Goal: Information Seeking & Learning: Learn about a topic

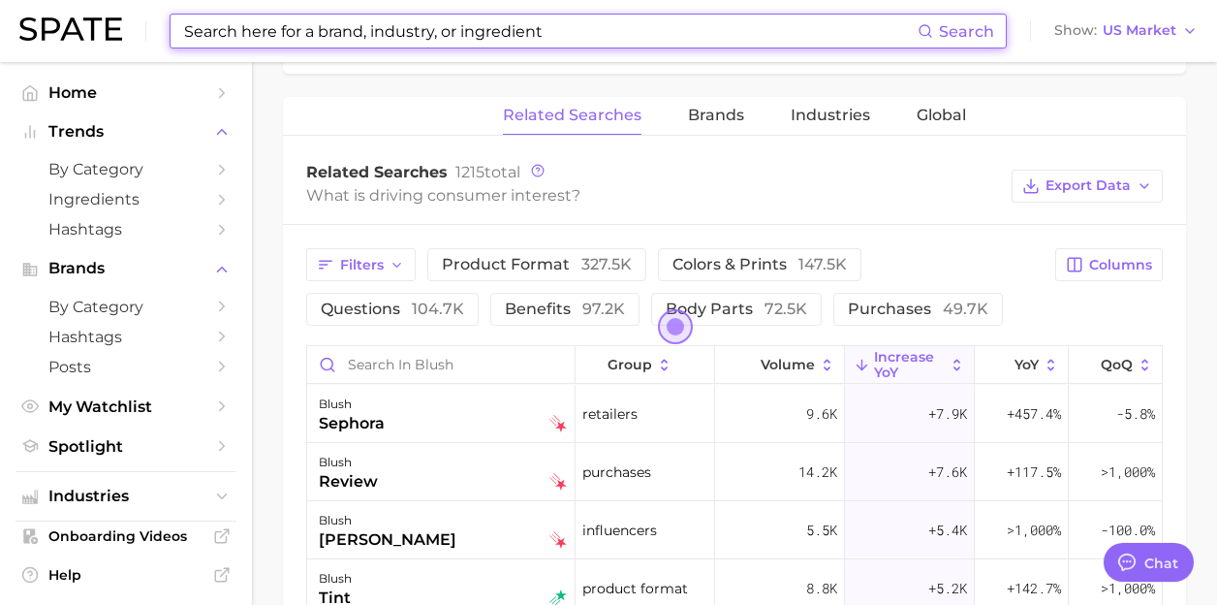
scroll to position [13960, 0]
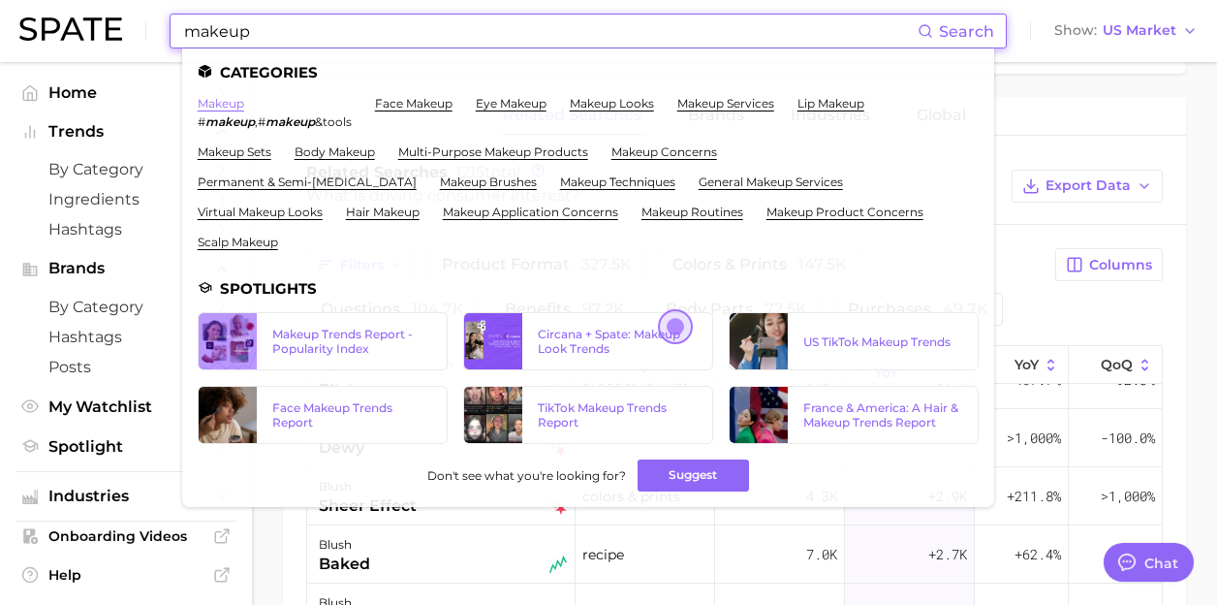
type input "makeup"
click at [223, 104] on link "makeup" at bounding box center [221, 103] width 47 height 15
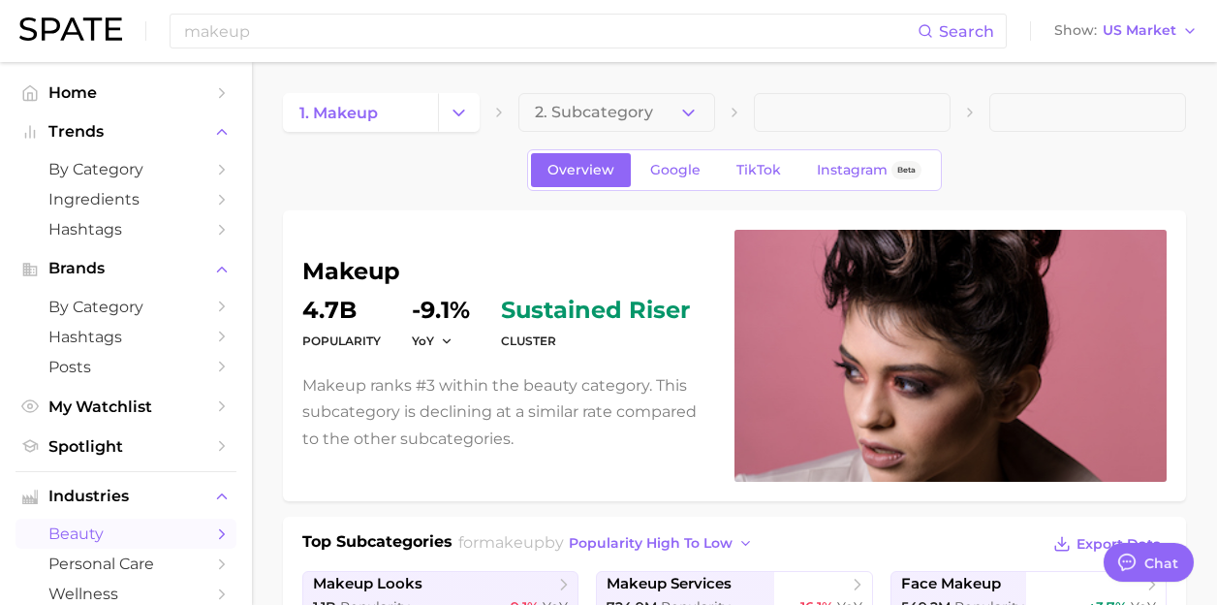
scroll to position [781, 0]
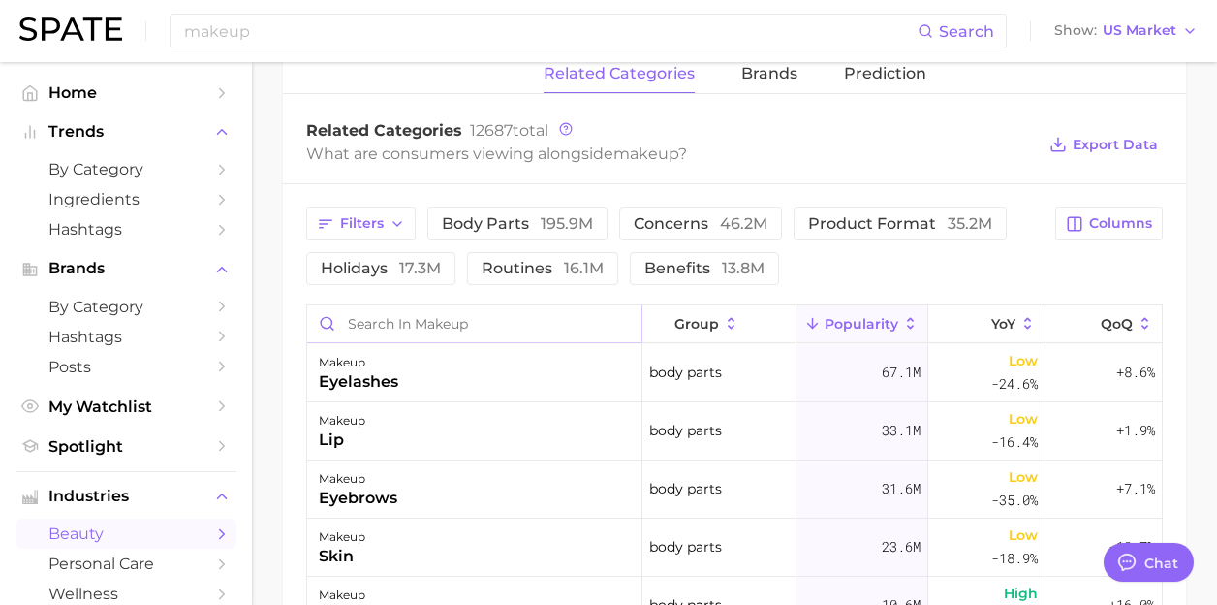
click at [459, 322] on input "Search in makeup" at bounding box center [474, 323] width 334 height 37
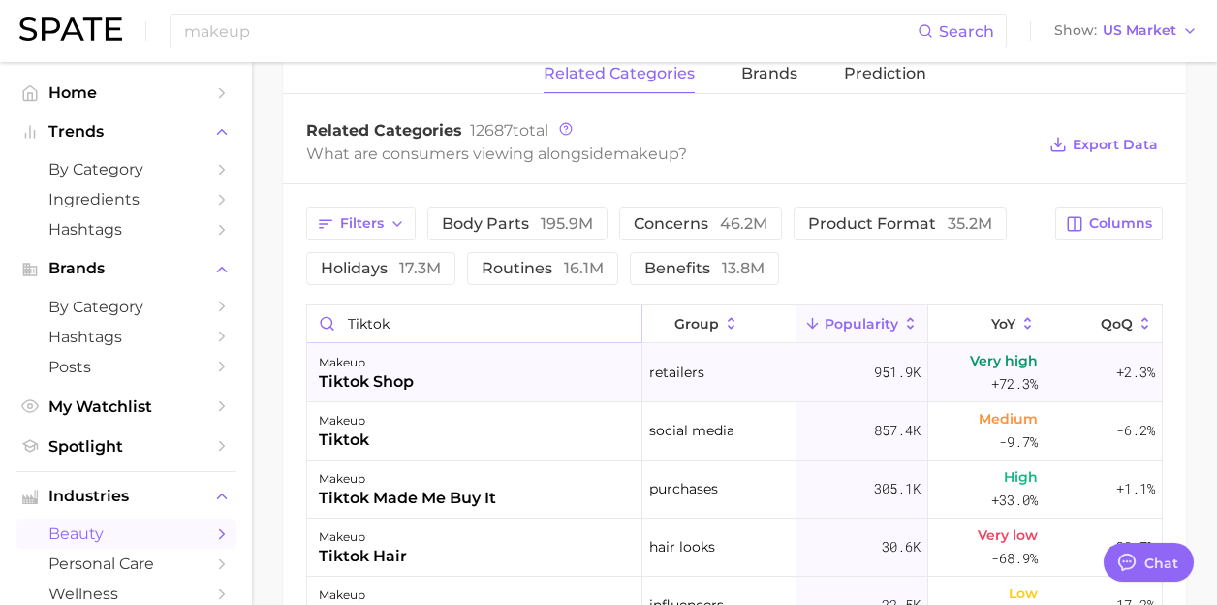
type input "tiktok"
click at [436, 370] on div "makeup tiktok shop" at bounding box center [474, 373] width 335 height 58
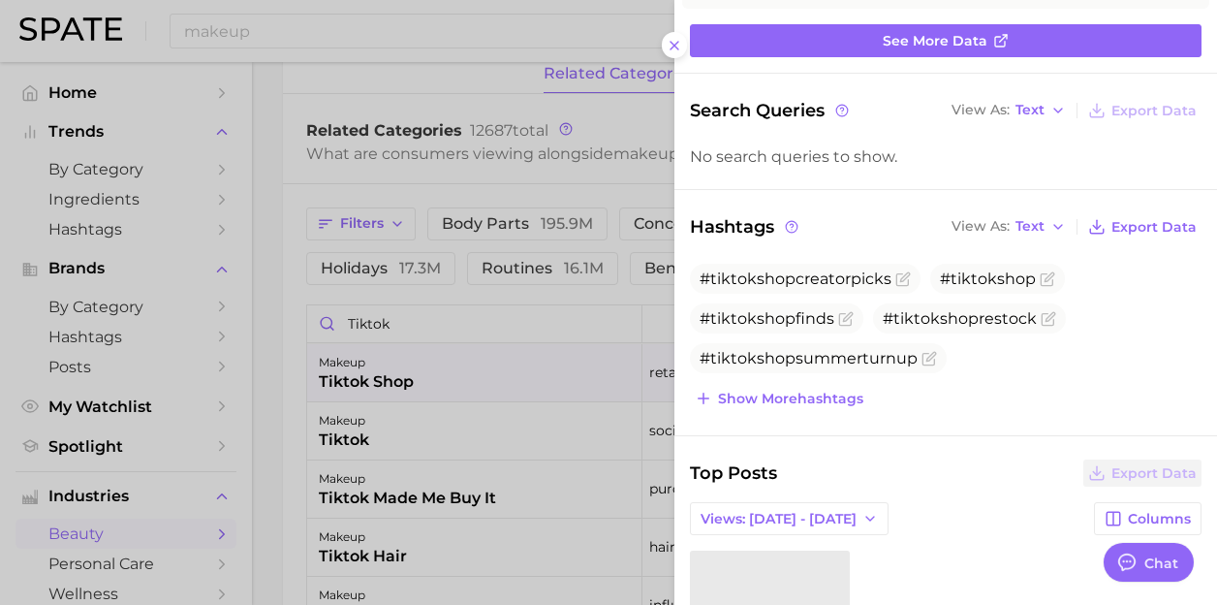
scroll to position [0, 0]
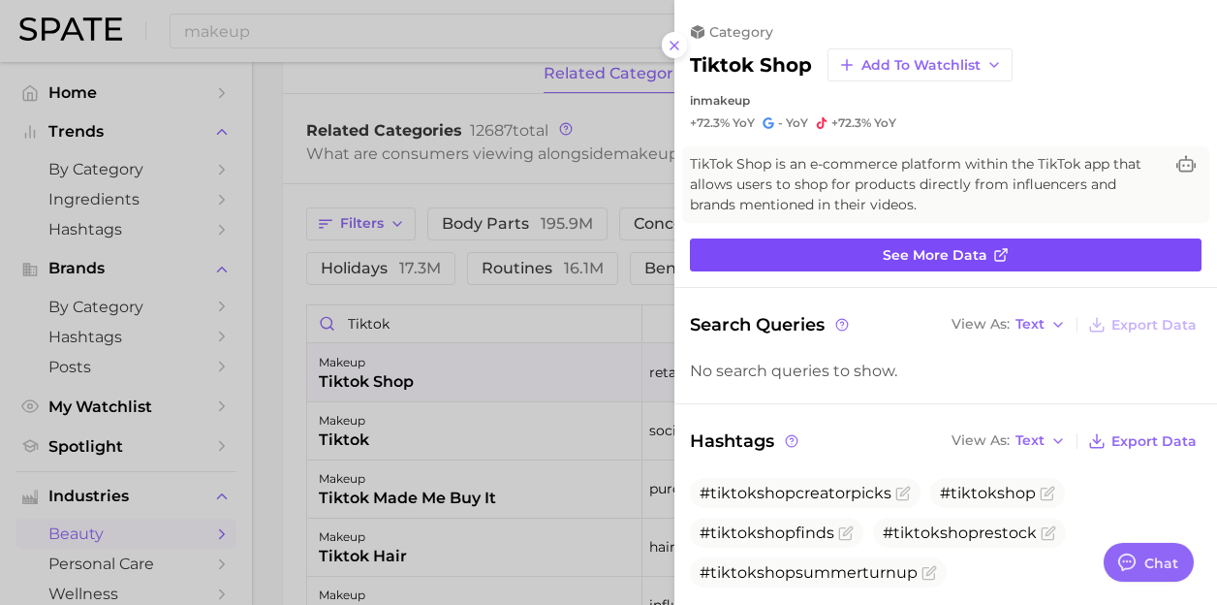
click at [931, 247] on span "See more data" at bounding box center [935, 255] width 105 height 16
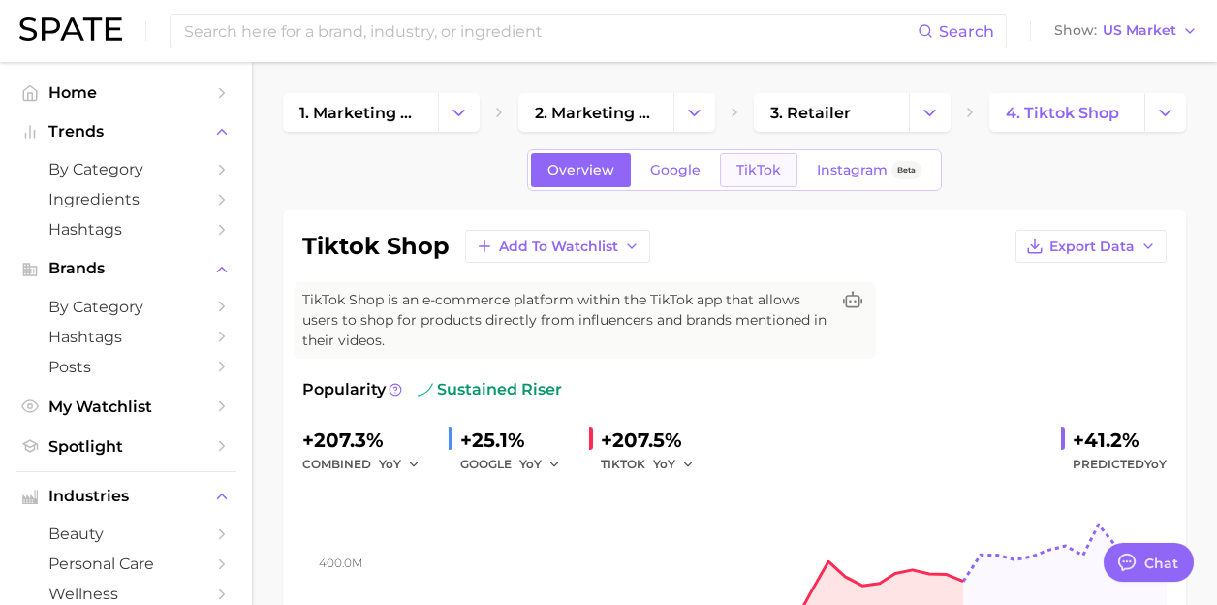
click at [745, 177] on link "TikTok" at bounding box center [759, 170] width 78 height 34
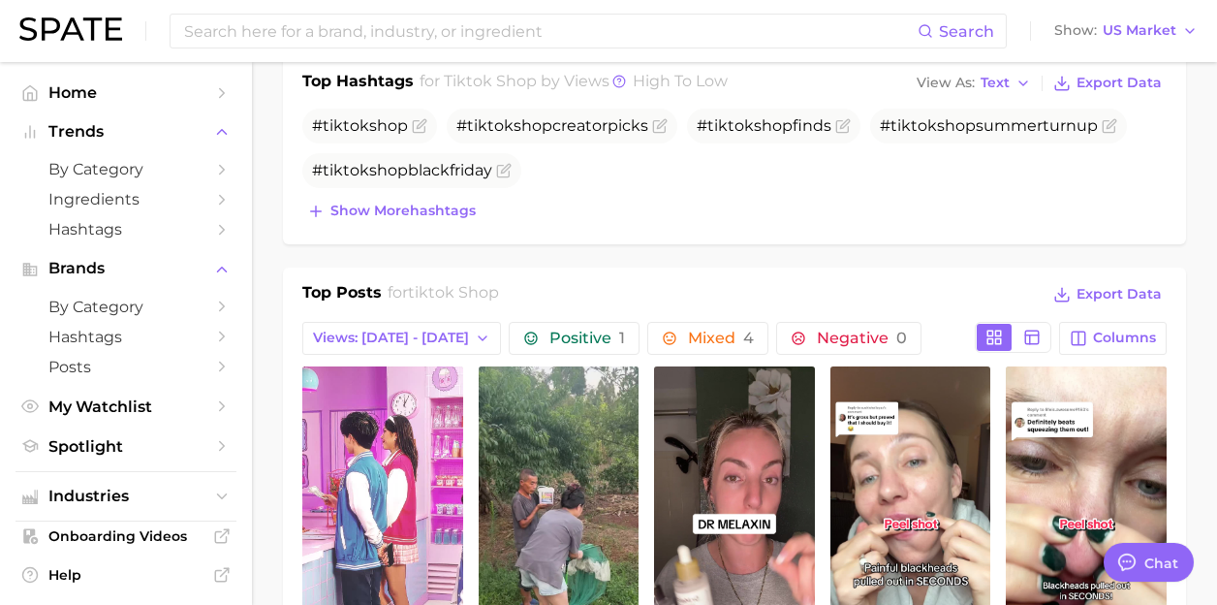
scroll to position [1346, 0]
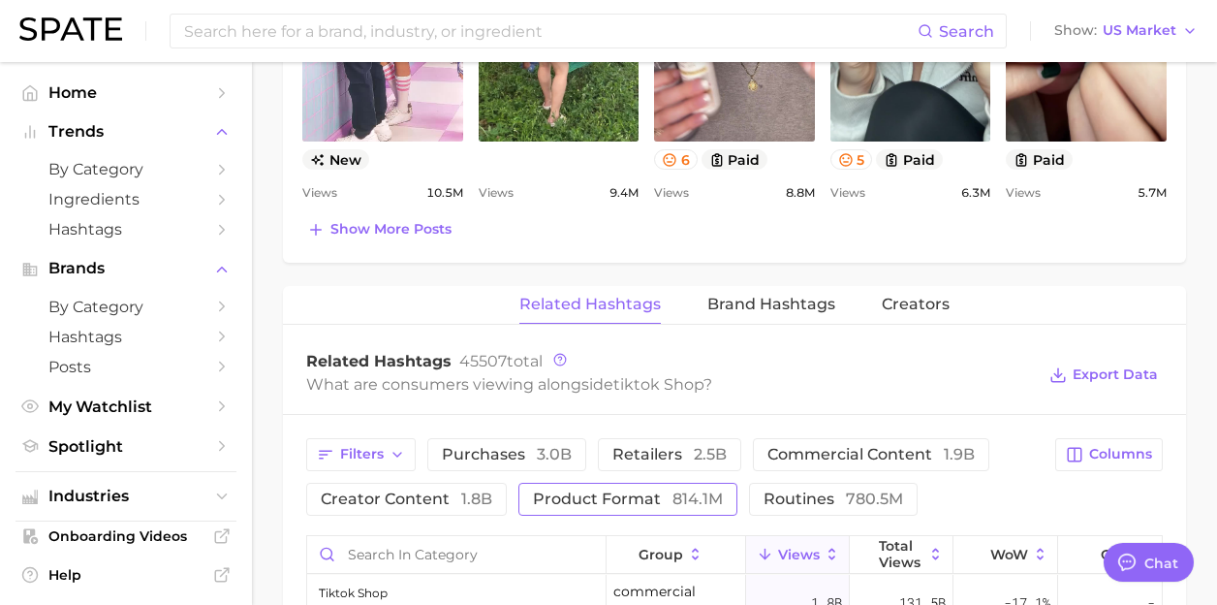
click at [622, 496] on span "product format 814.1m" at bounding box center [628, 499] width 190 height 16
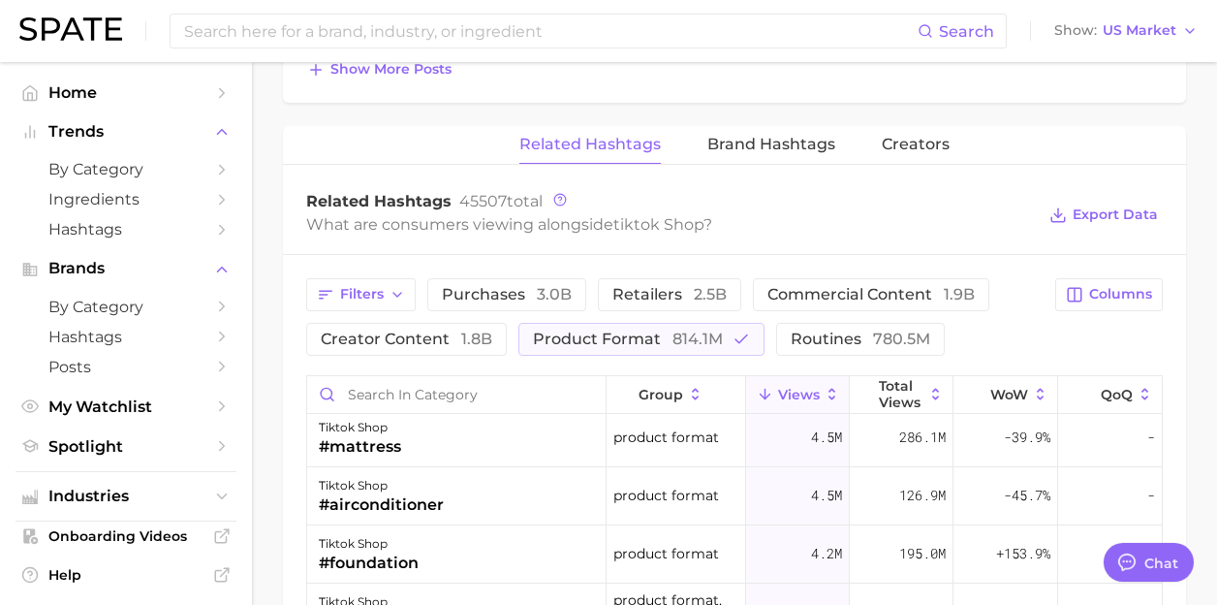
scroll to position [1501, 0]
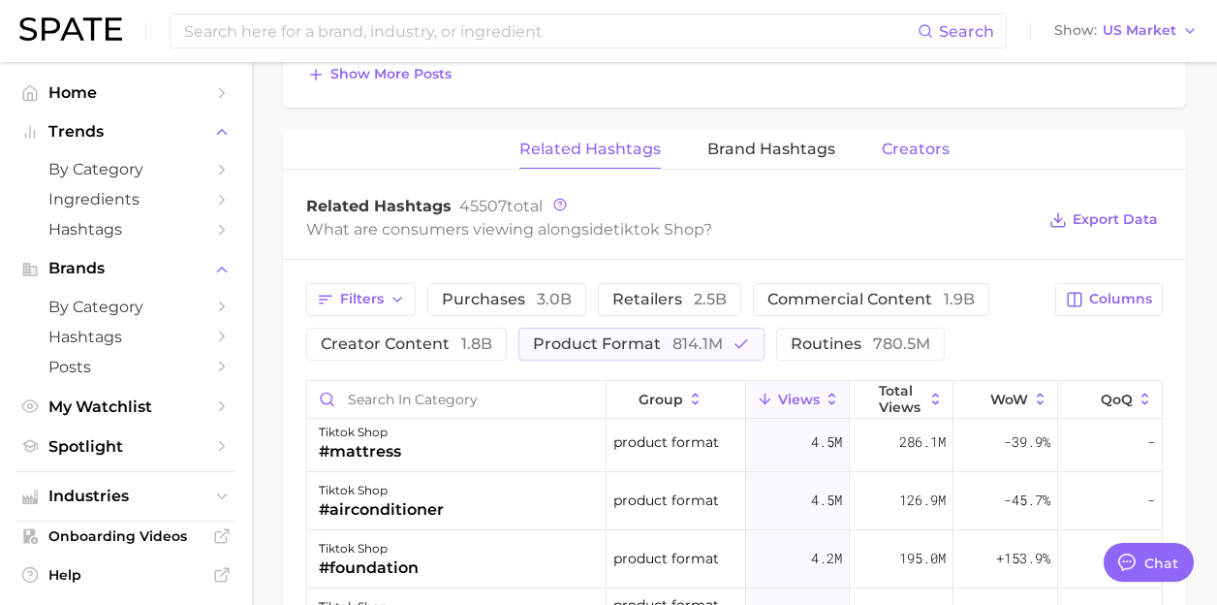
click at [898, 145] on span "Creators" at bounding box center [916, 149] width 68 height 17
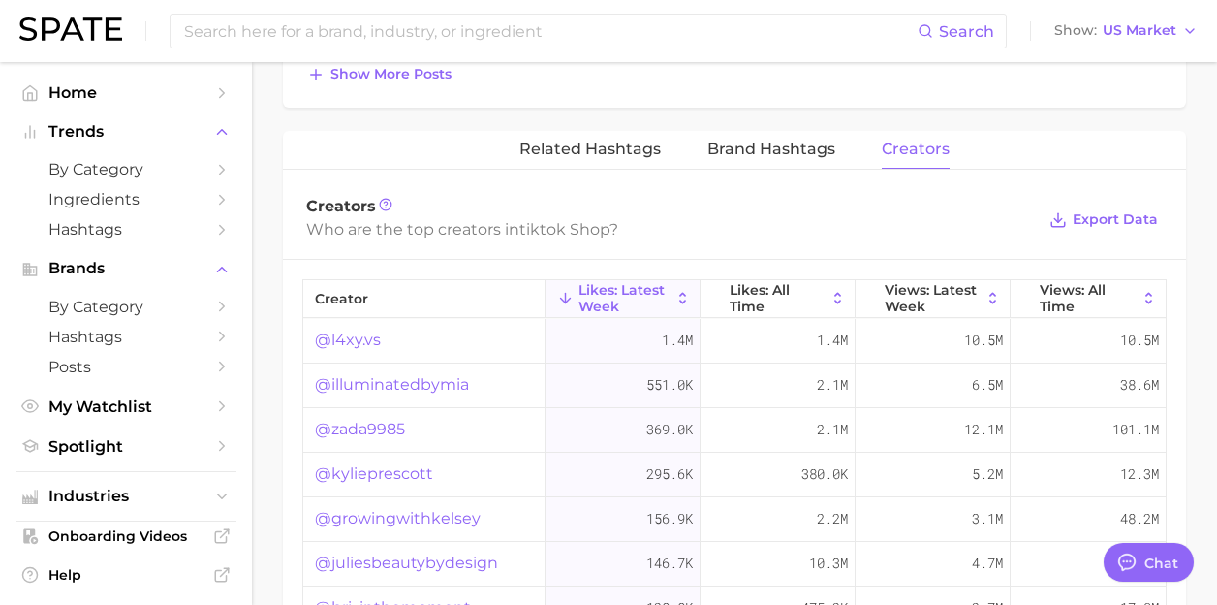
scroll to position [0, 0]
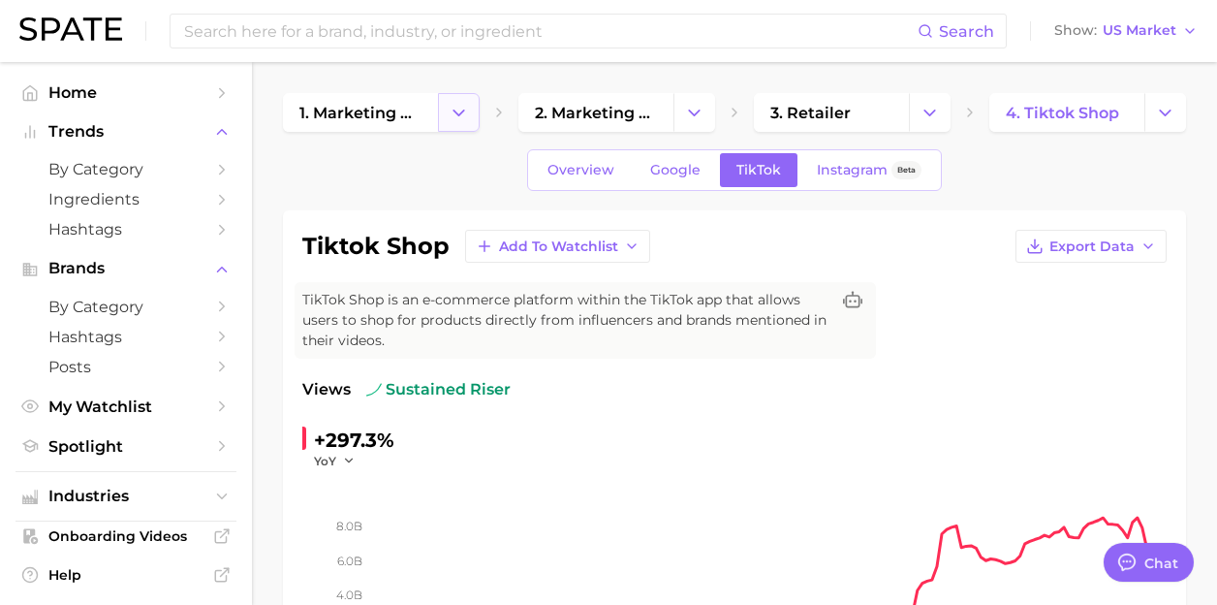
click at [475, 118] on button "Change Category" at bounding box center [459, 112] width 42 height 39
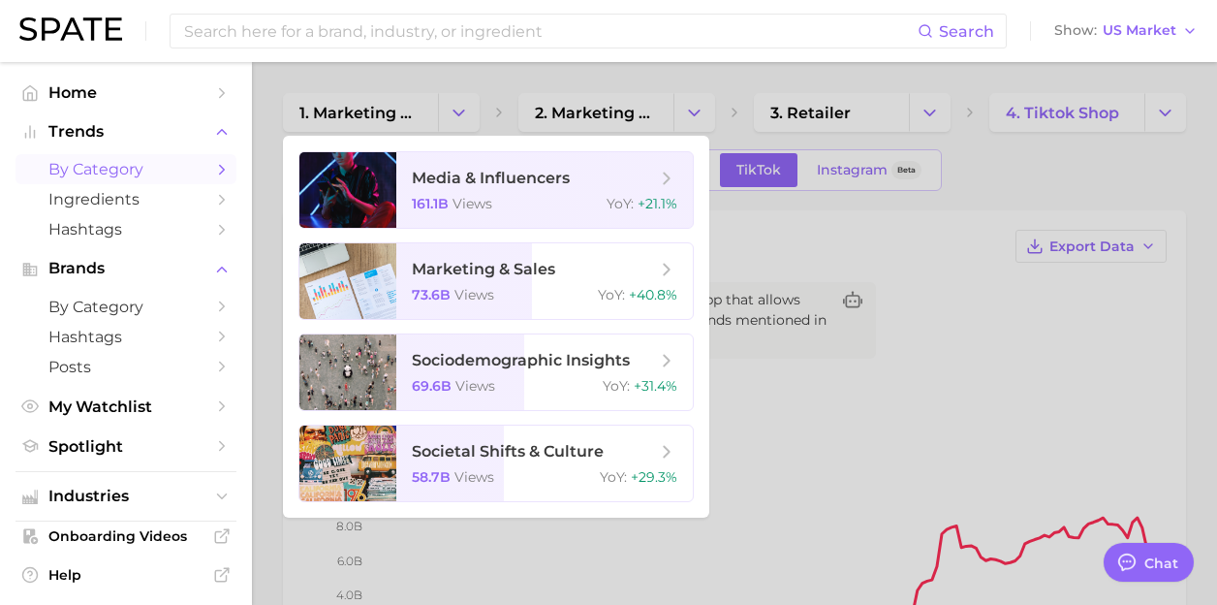
click at [101, 160] on link "by Category" at bounding box center [126, 169] width 221 height 30
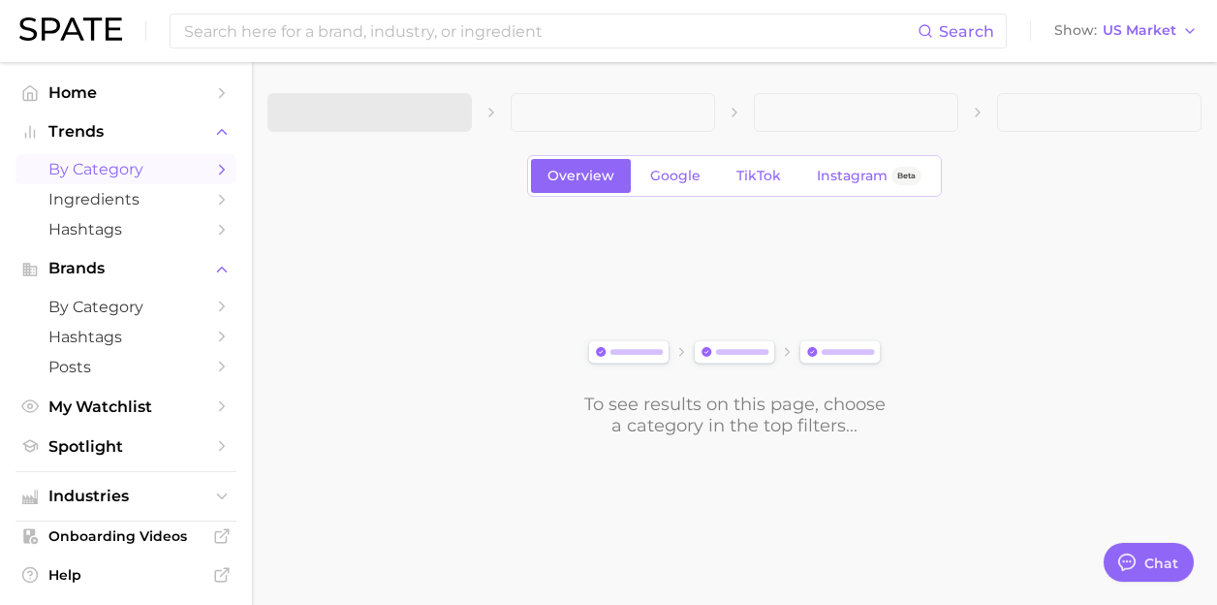
click at [375, 121] on span at bounding box center [370, 112] width 205 height 39
click at [397, 117] on span "1. Choose Category" at bounding box center [356, 112] width 144 height 17
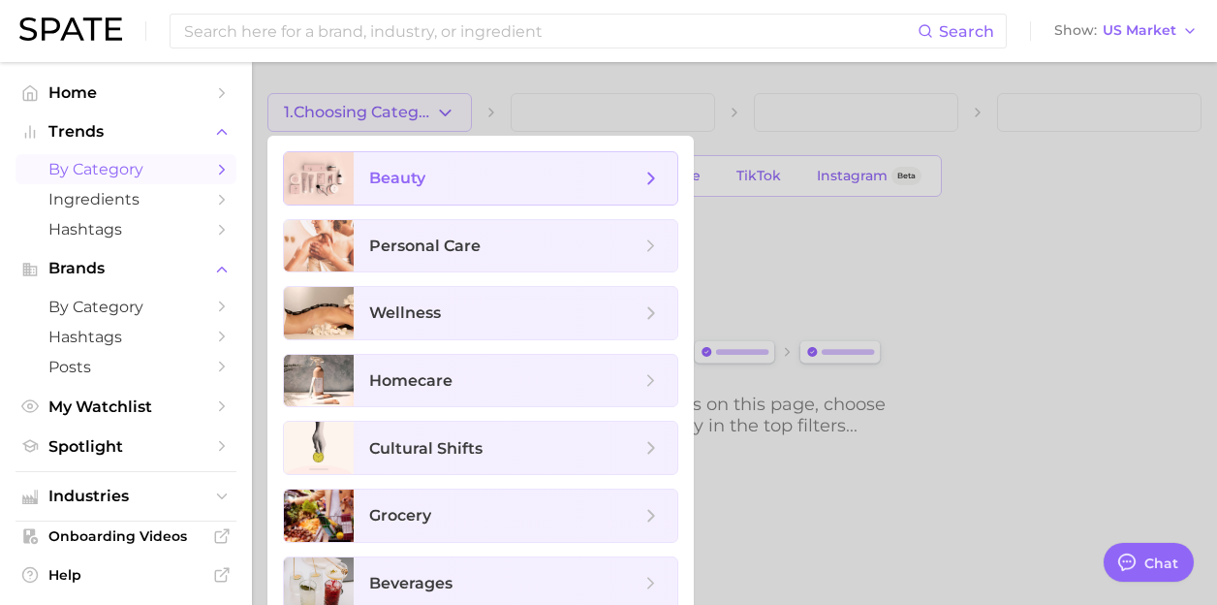
click at [427, 190] on span "beauty" at bounding box center [516, 178] width 324 height 52
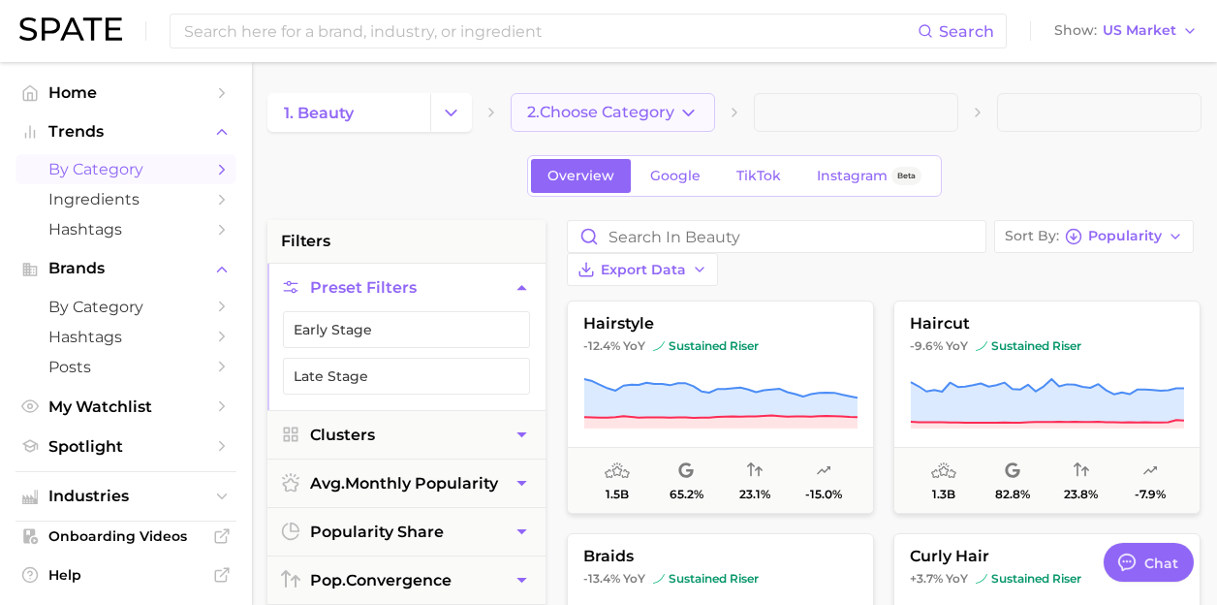
click at [605, 107] on span "2. Choose Category" at bounding box center [600, 112] width 147 height 17
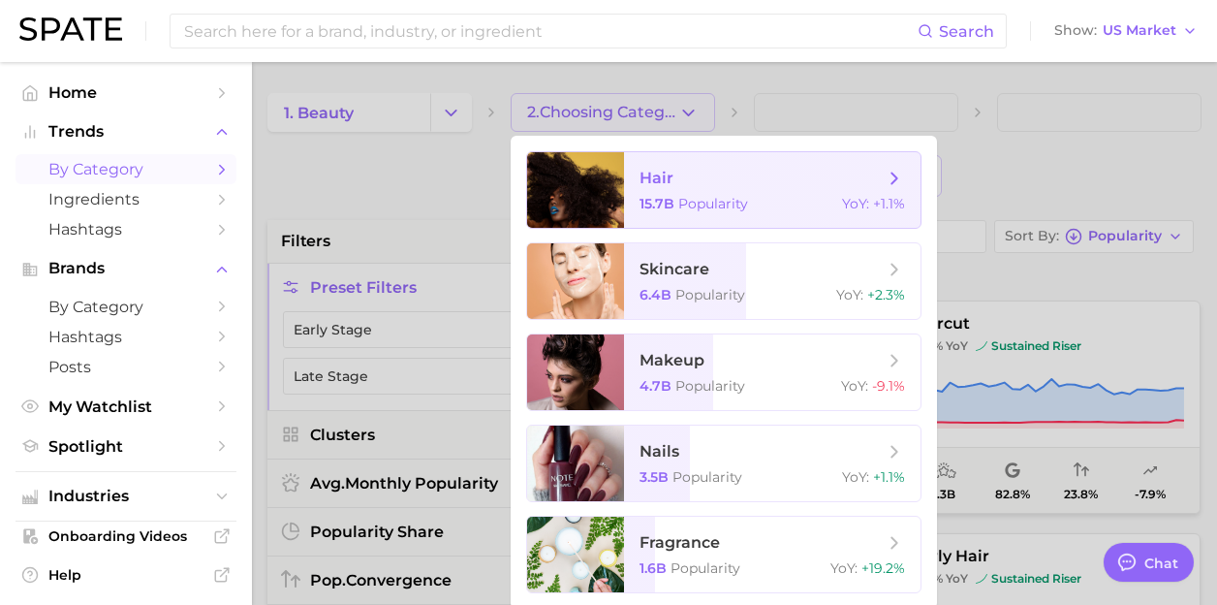
click at [688, 198] on span "Popularity" at bounding box center [714, 203] width 70 height 17
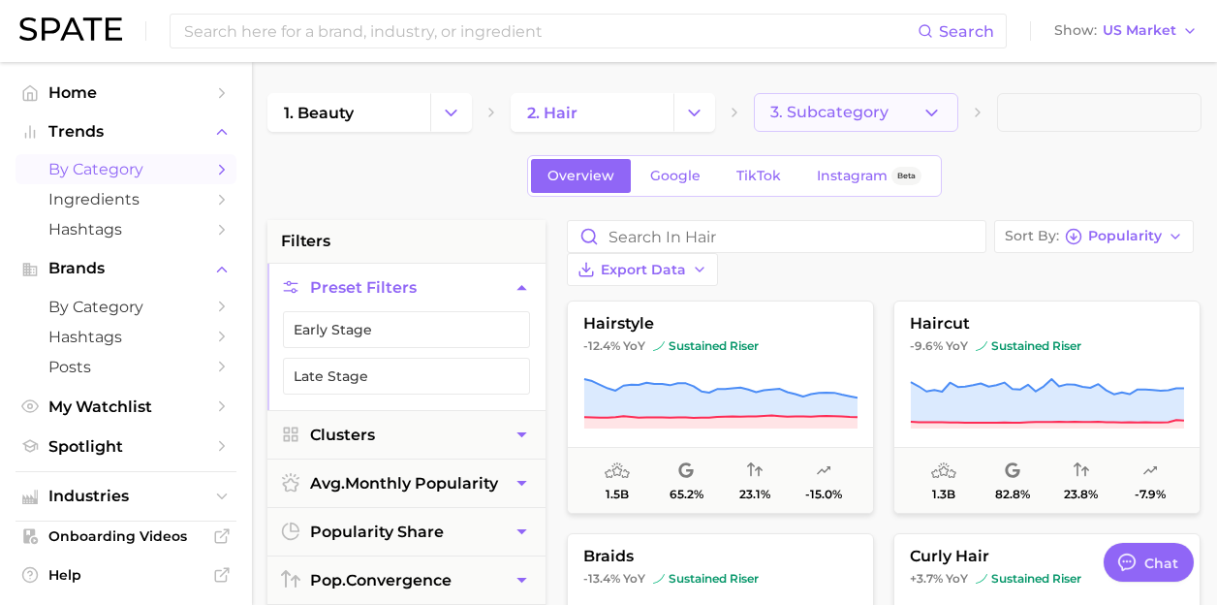
click at [791, 115] on span "3. Subcategory" at bounding box center [830, 112] width 118 height 17
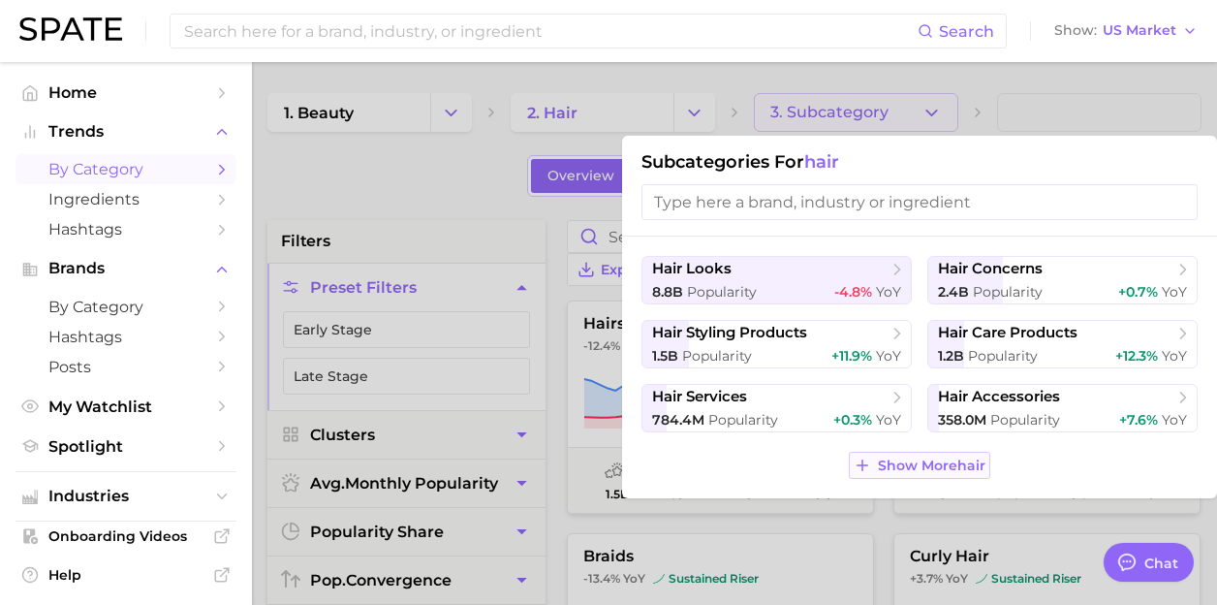
click at [901, 458] on span "Show More hair" at bounding box center [932, 466] width 108 height 16
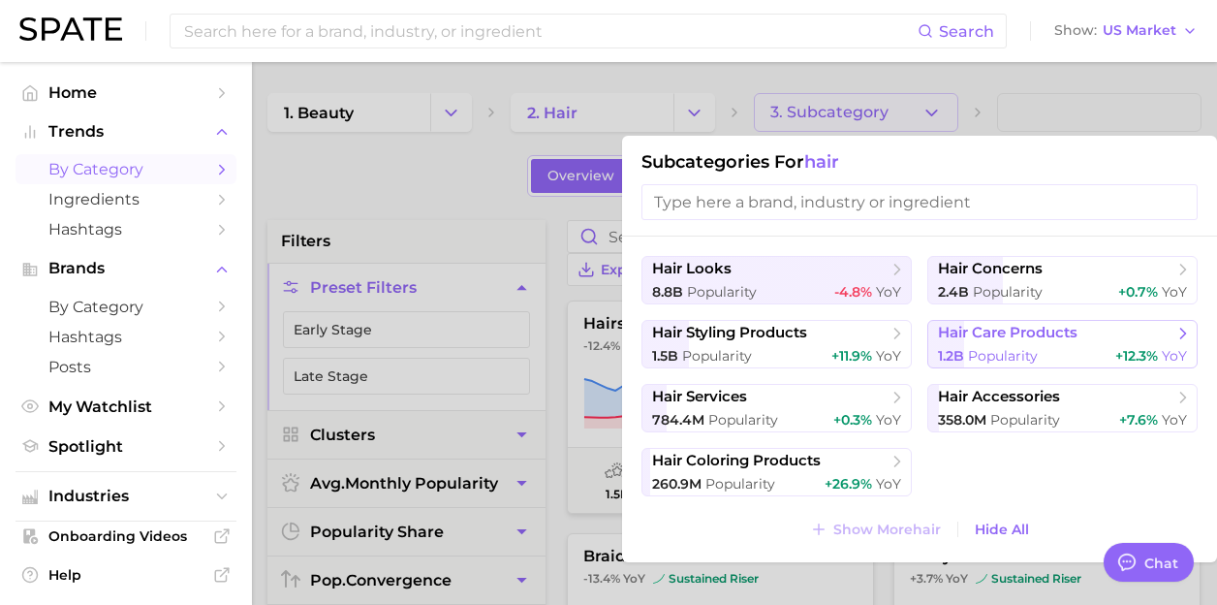
click at [998, 337] on span "hair care products" at bounding box center [1008, 333] width 140 height 18
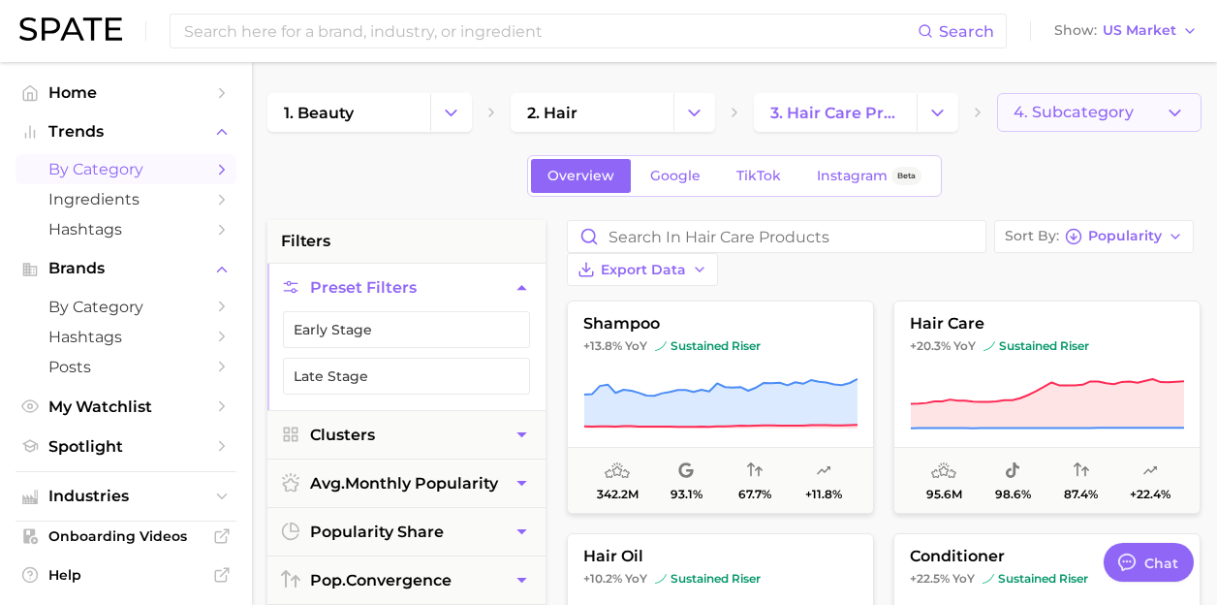
click at [1047, 117] on span "4. Subcategory" at bounding box center [1074, 112] width 120 height 17
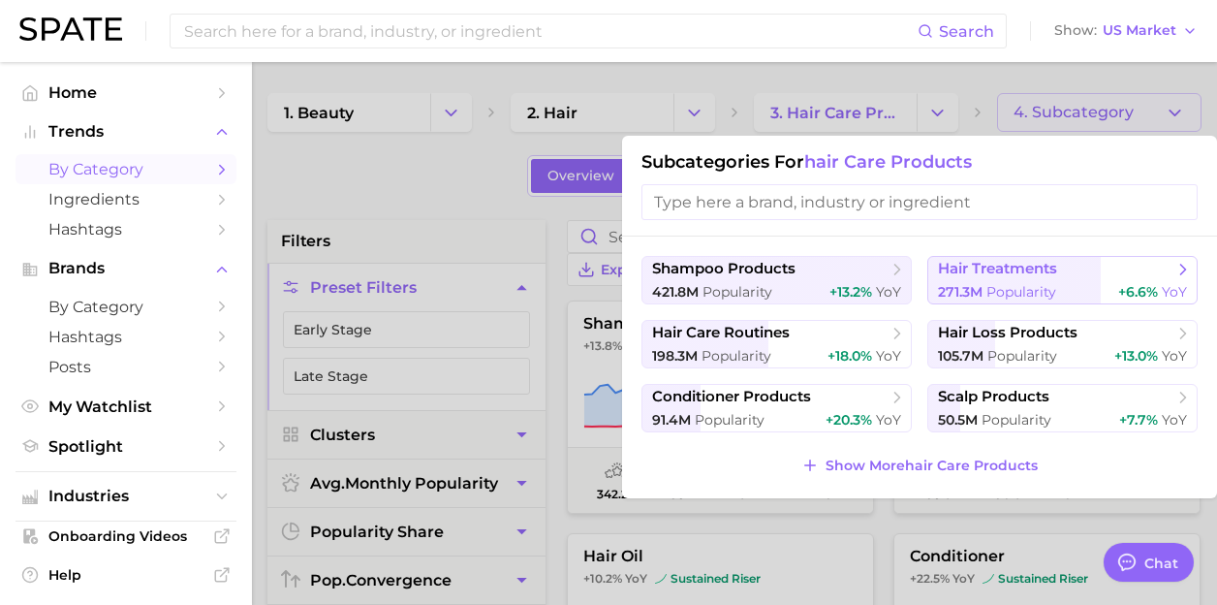
click at [997, 274] on span "hair treatments" at bounding box center [997, 269] width 119 height 18
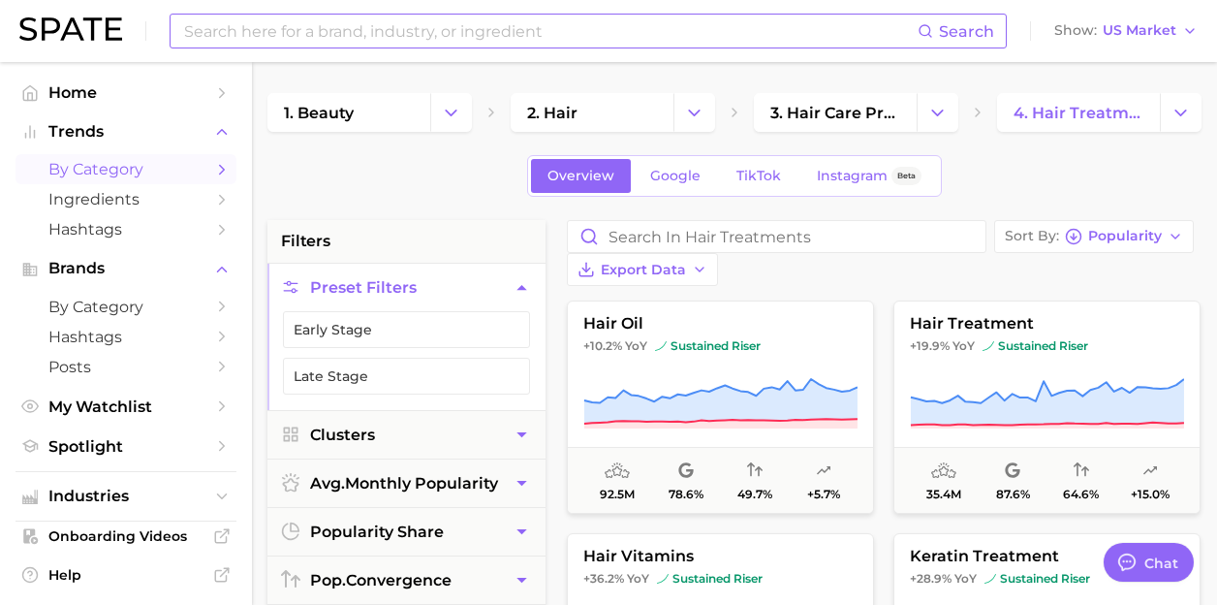
click at [279, 28] on input at bounding box center [550, 31] width 736 height 33
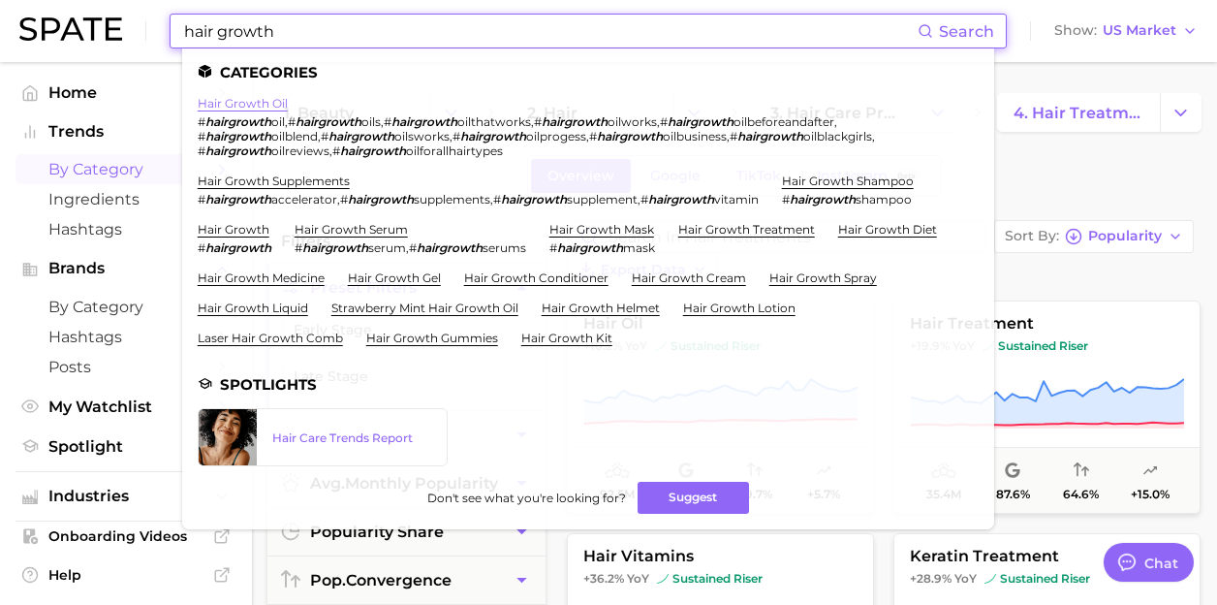
type input "hair growth"
click at [266, 103] on link "hair growth oil" at bounding box center [243, 103] width 90 height 15
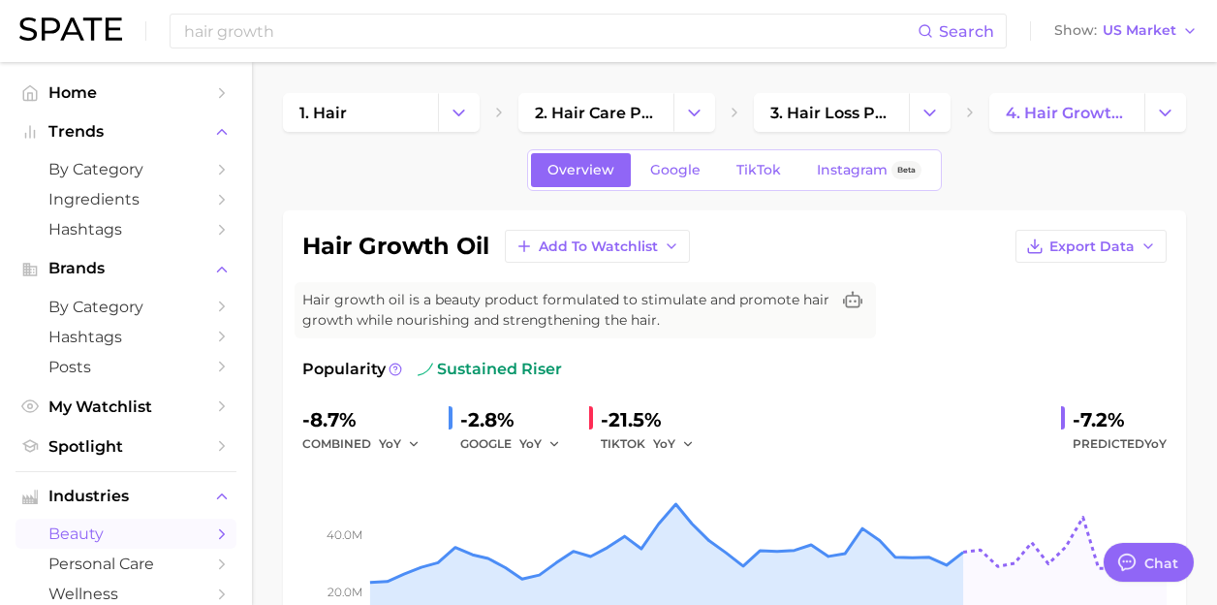
type textarea "x"
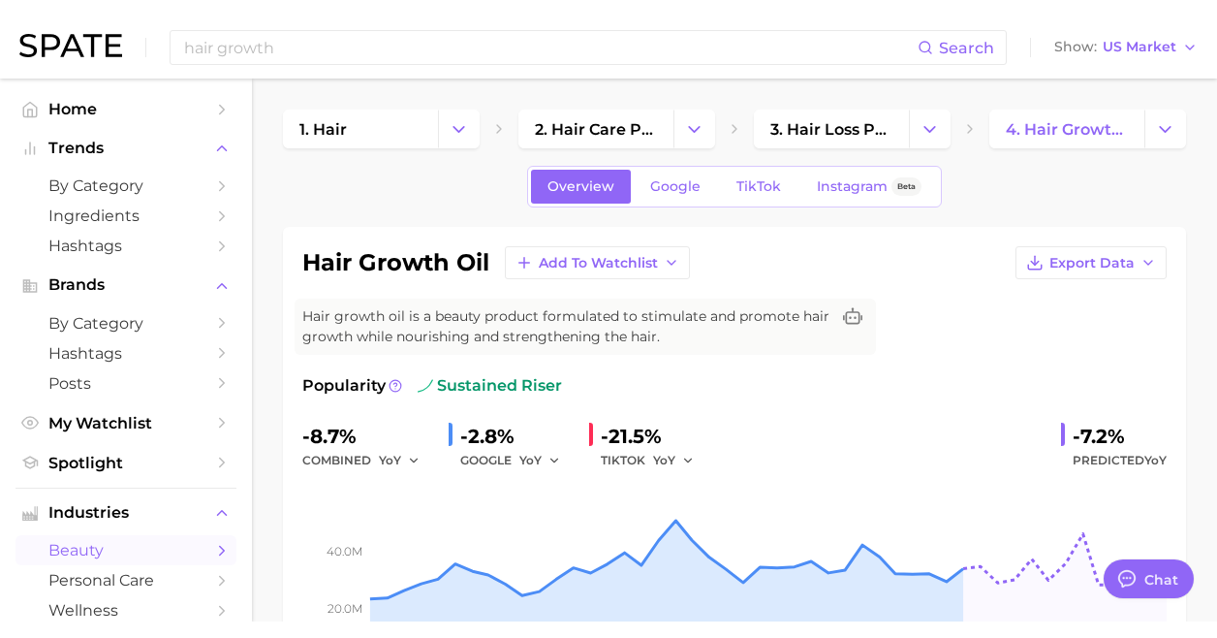
scroll to position [13927, 0]
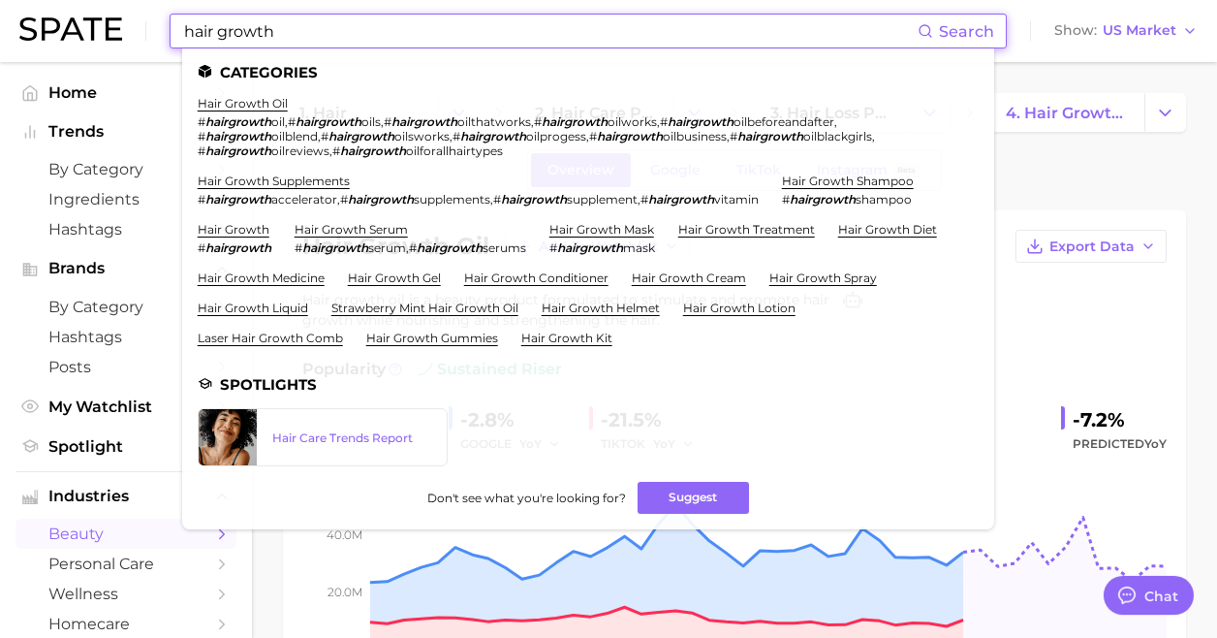
drag, startPoint x: 281, startPoint y: 30, endPoint x: 120, endPoint y: 30, distance: 160.9
click at [120, 30] on div "hair growth Search Categories hair growth oil # hairgrowth oil , # hairgrowth o…" at bounding box center [608, 31] width 1179 height 62
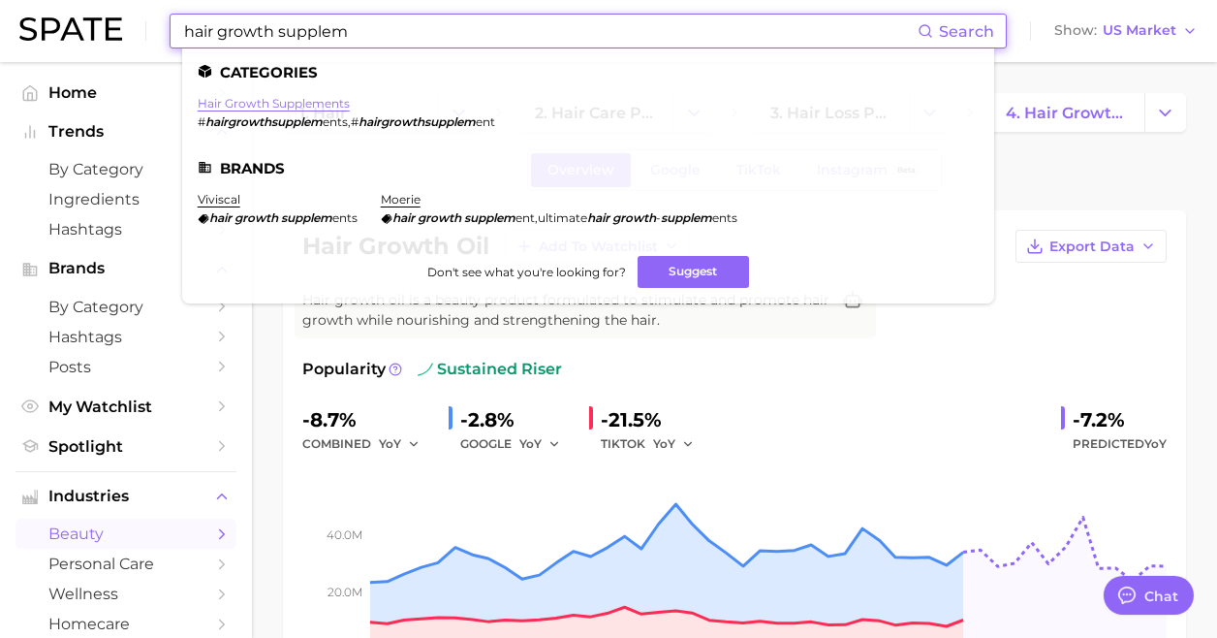
type input "hair growth supplem"
click at [315, 103] on link "hair growth supplements" at bounding box center [274, 103] width 152 height 15
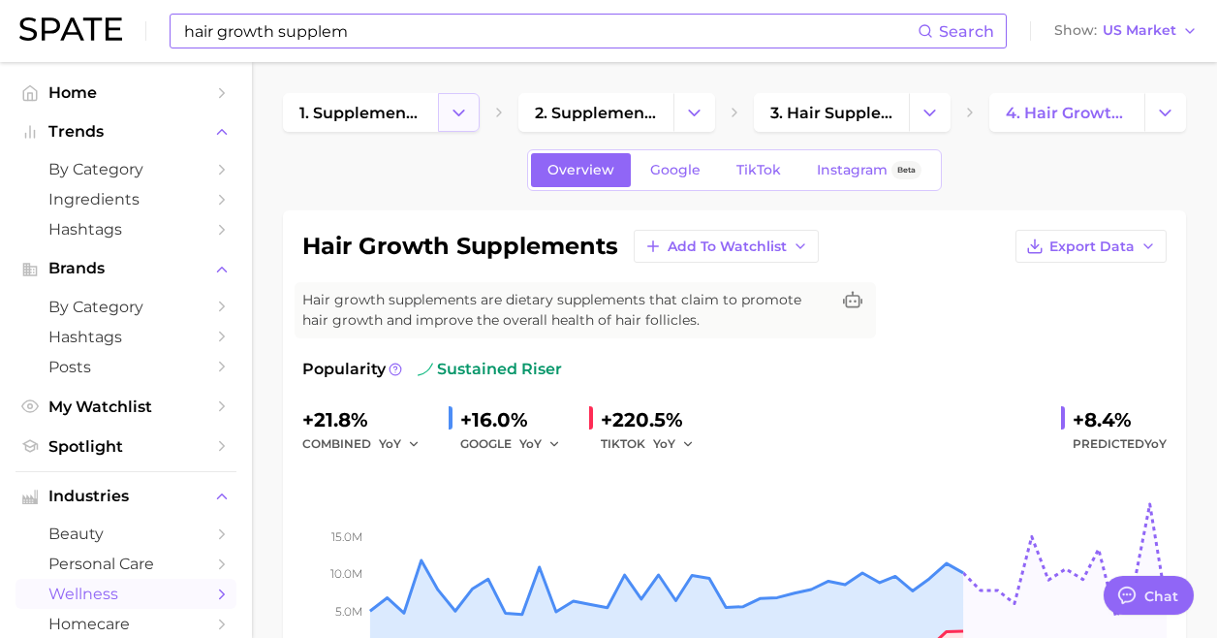
click at [456, 118] on icon "Change Category" at bounding box center [459, 113] width 20 height 20
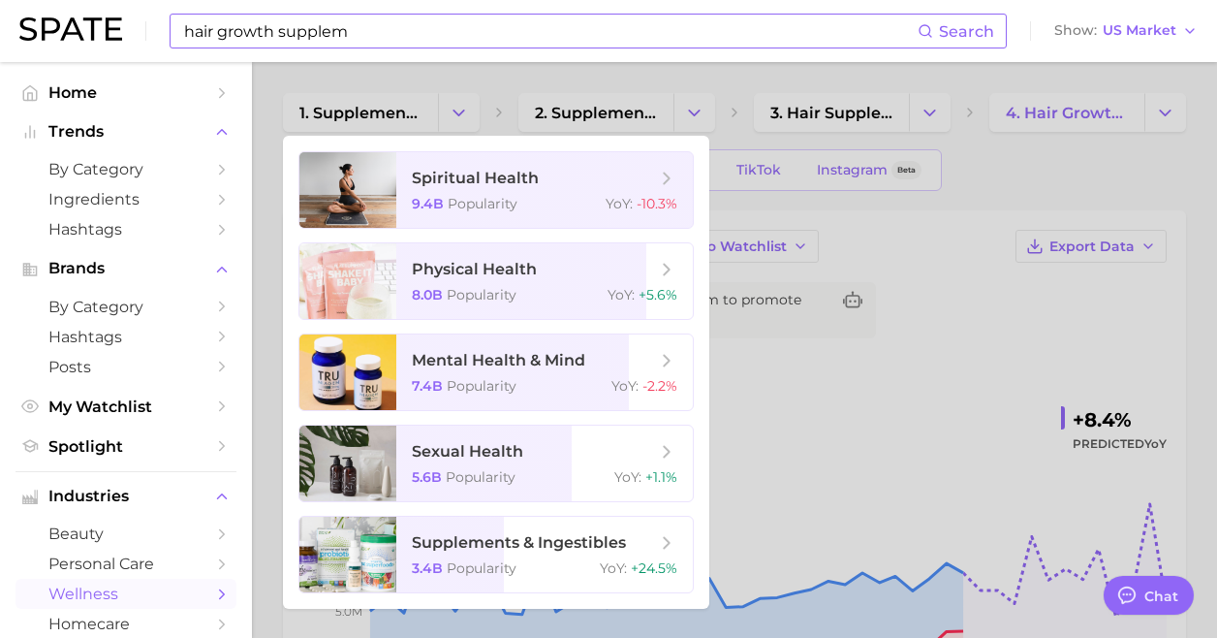
click at [609, 58] on div "hair growth supplem Search Show US Market" at bounding box center [608, 31] width 1179 height 62
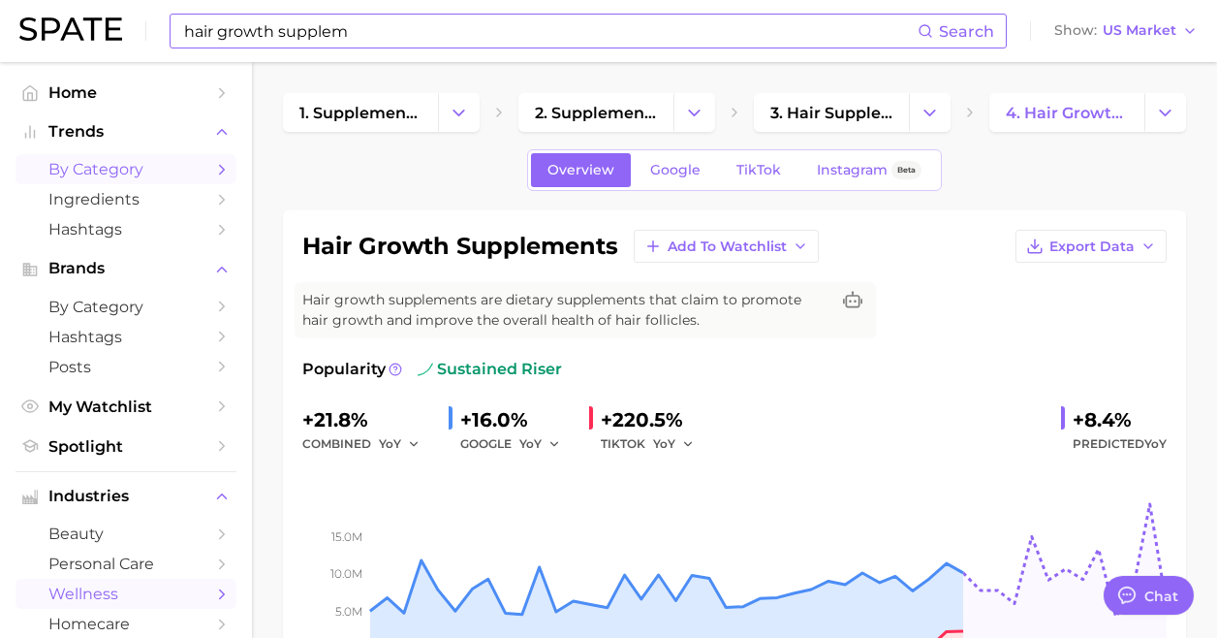
click at [169, 173] on span "by Category" at bounding box center [125, 169] width 155 height 18
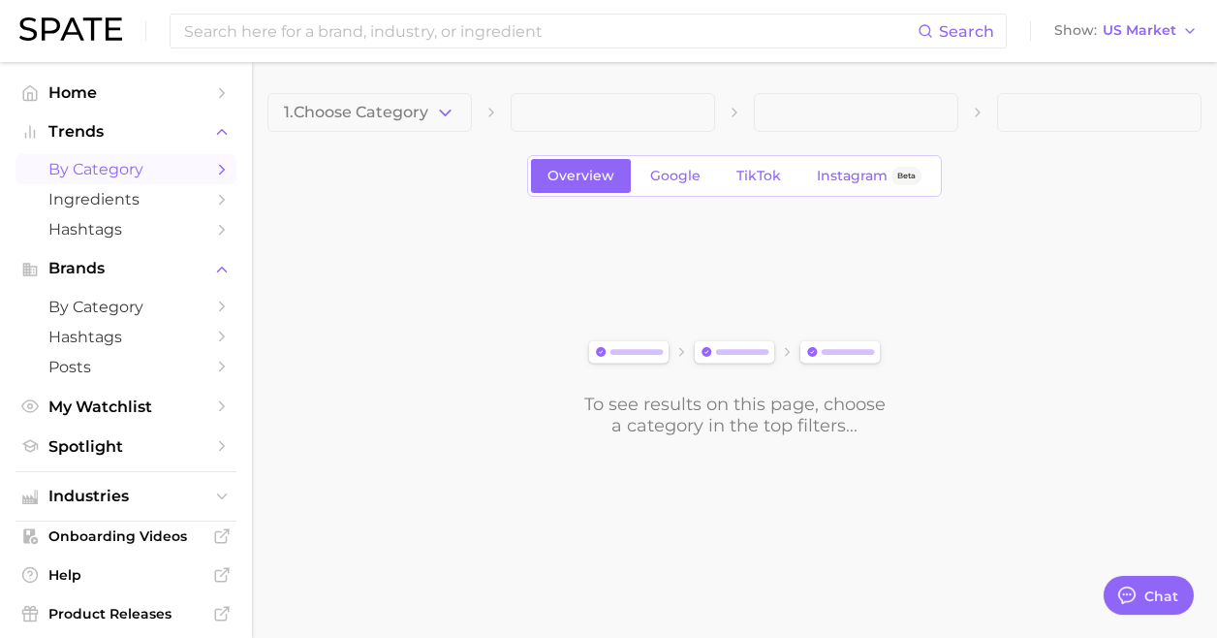
click at [348, 142] on div "1. Choose Category Overview Google TikTok Instagram Beta To see results on this…" at bounding box center [735, 264] width 934 height 343
click at [352, 119] on span "1. Choose Category" at bounding box center [356, 112] width 144 height 17
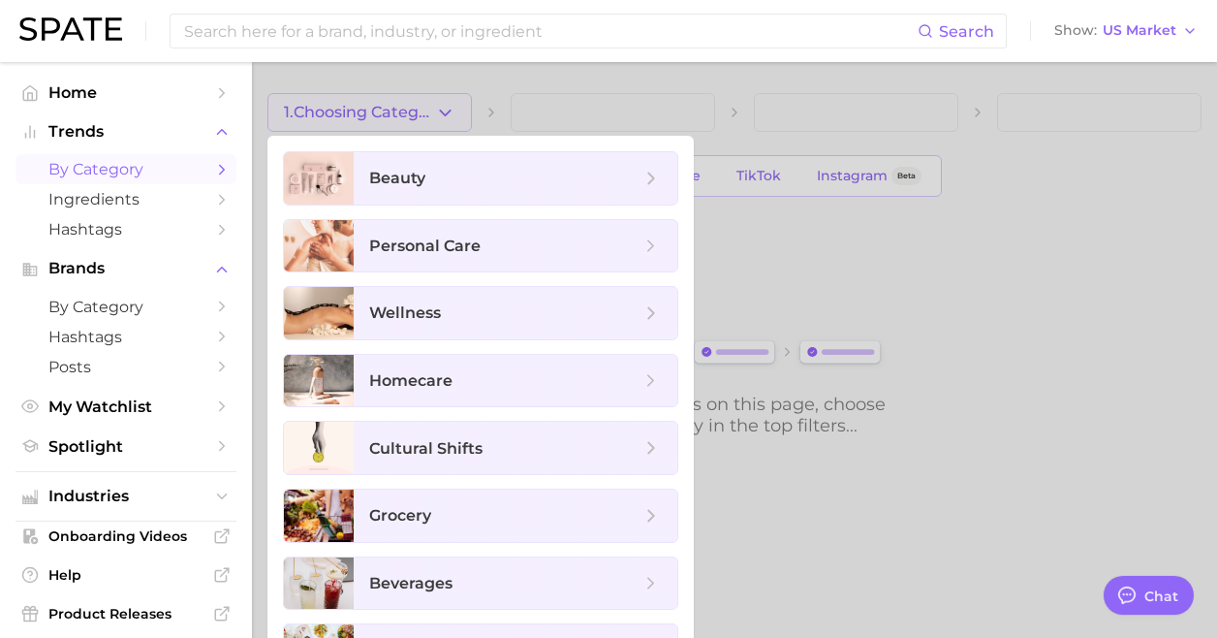
click at [543, 79] on div at bounding box center [608, 319] width 1217 height 638
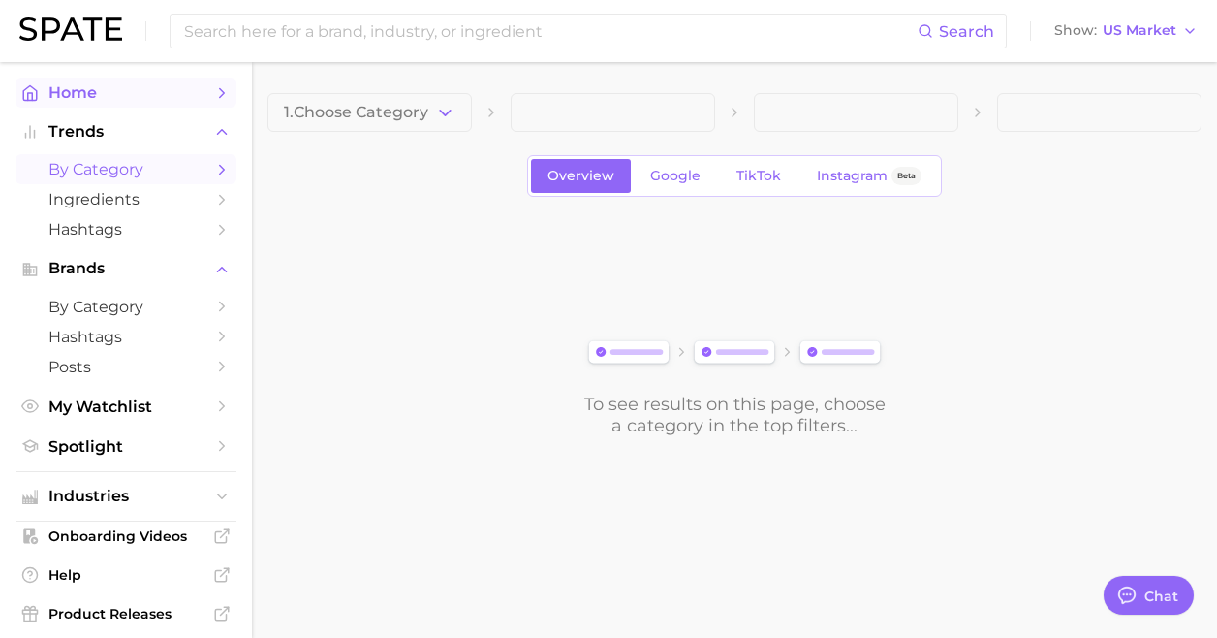
click at [134, 99] on span "Home" at bounding box center [125, 92] width 155 height 18
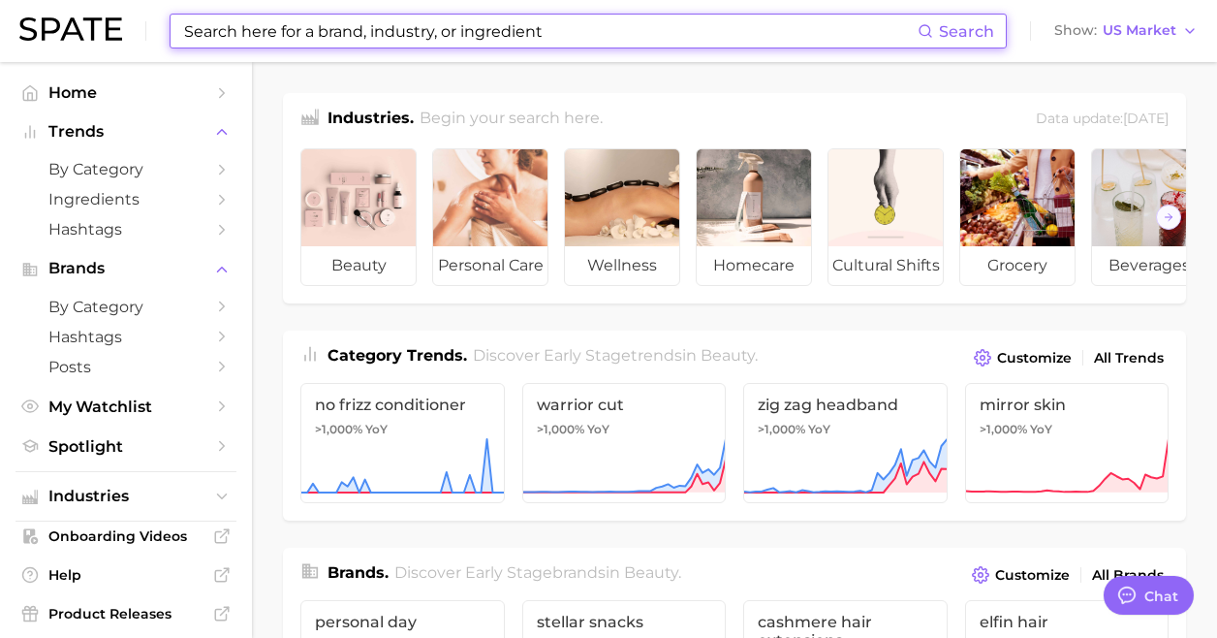
click at [309, 27] on input at bounding box center [550, 31] width 736 height 33
click at [504, 36] on input at bounding box center [550, 31] width 736 height 33
click at [605, 30] on input at bounding box center [550, 31] width 736 height 33
click at [603, 31] on input at bounding box center [550, 31] width 736 height 33
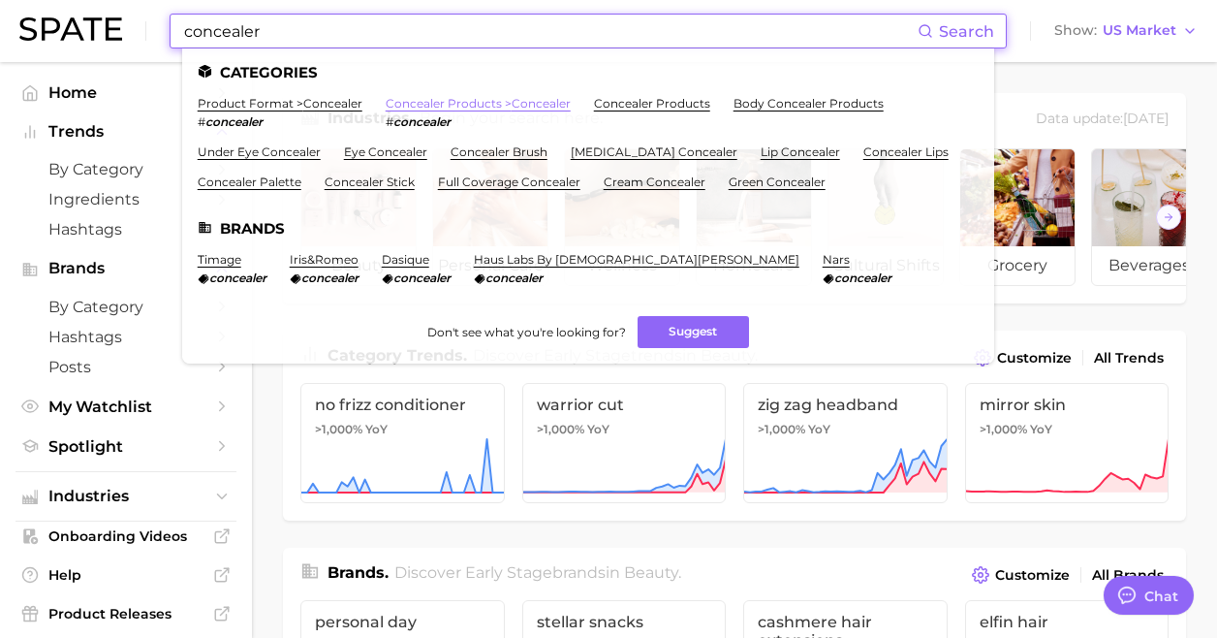
type input "concealer"
click at [437, 103] on link "concealer products > concealer" at bounding box center [478, 103] width 185 height 15
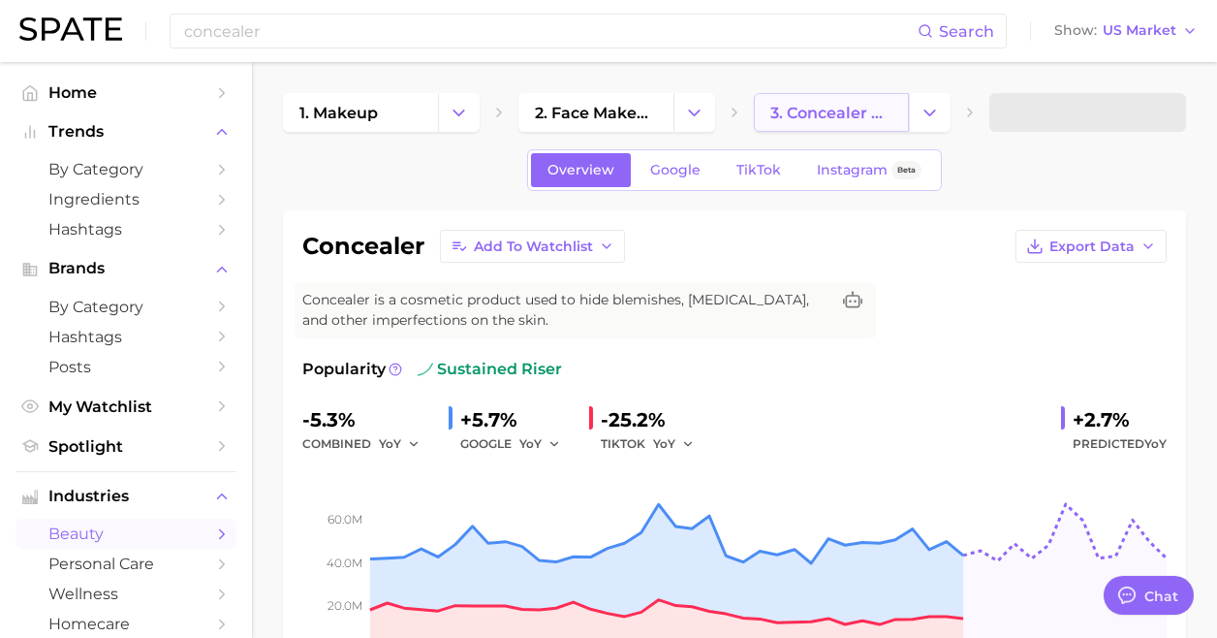
click at [801, 123] on link "3. concealer products" at bounding box center [831, 112] width 155 height 39
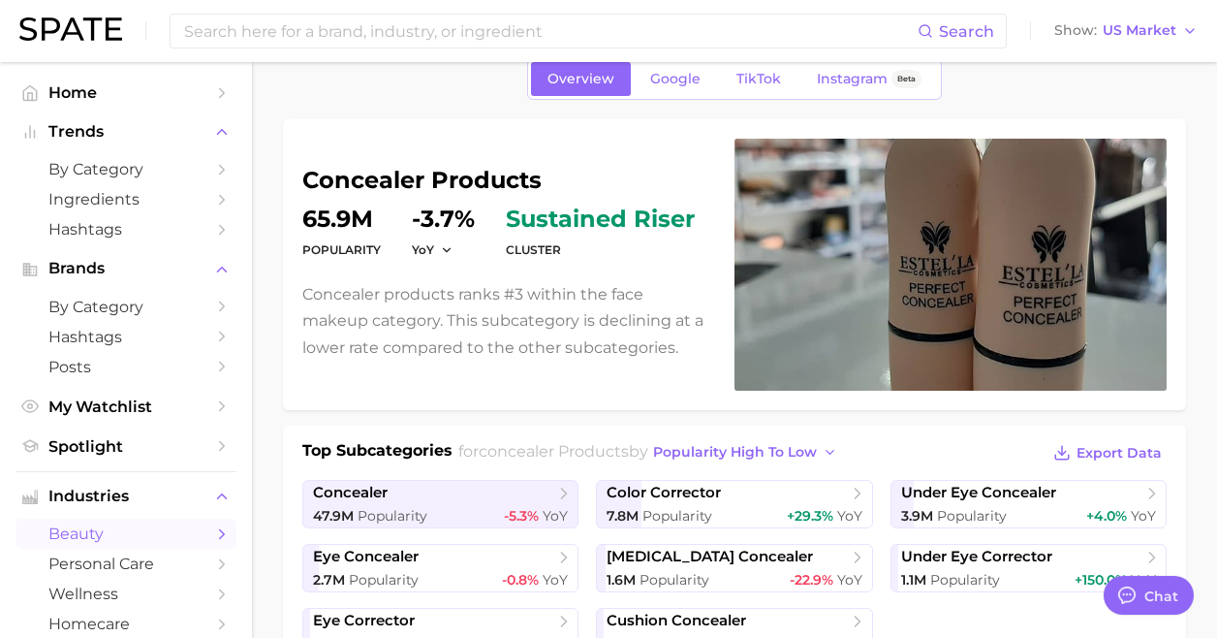
scroll to position [87, 0]
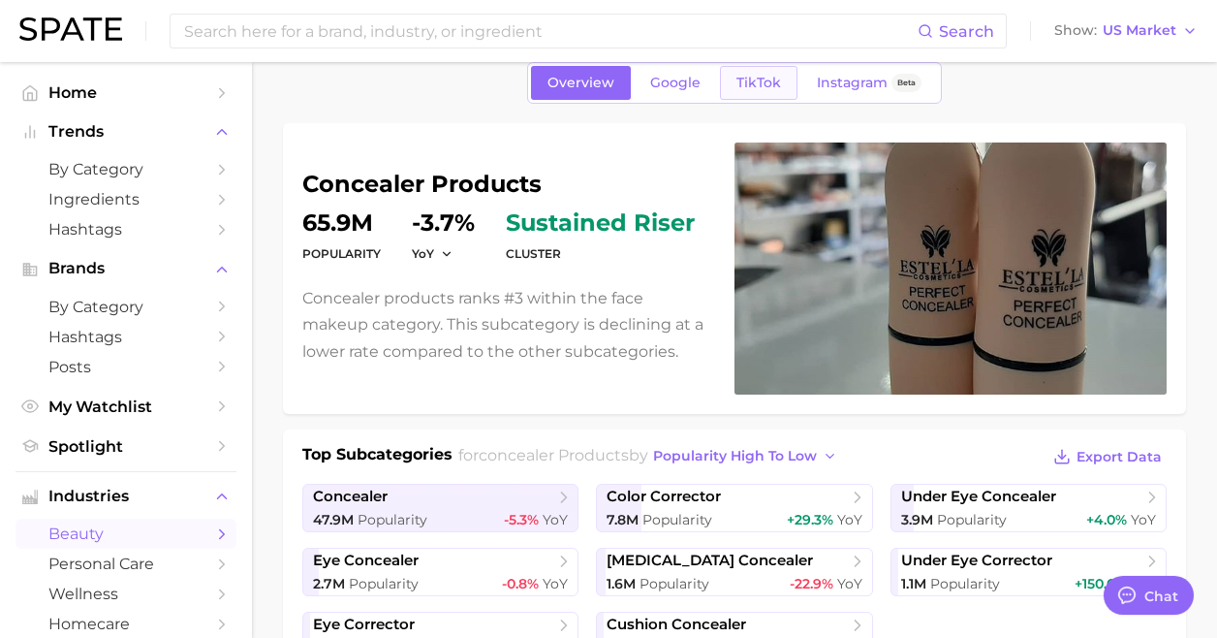
click at [753, 76] on span "TikTok" at bounding box center [759, 83] width 45 height 16
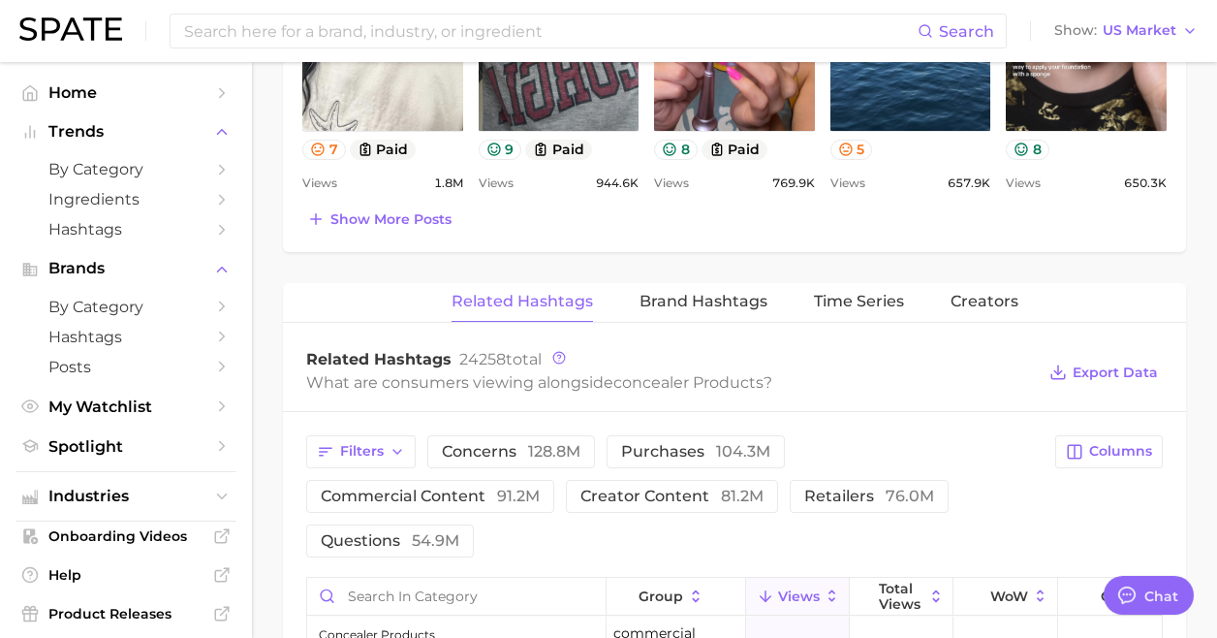
scroll to position [1292, 0]
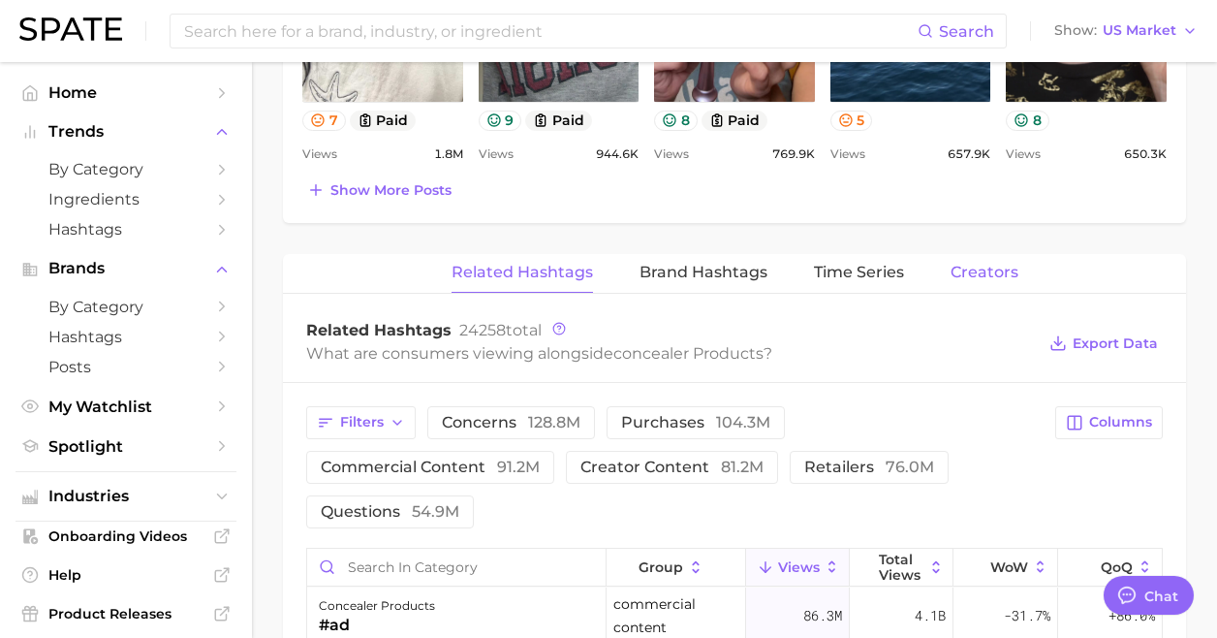
click at [979, 268] on span "Creators" at bounding box center [985, 272] width 68 height 17
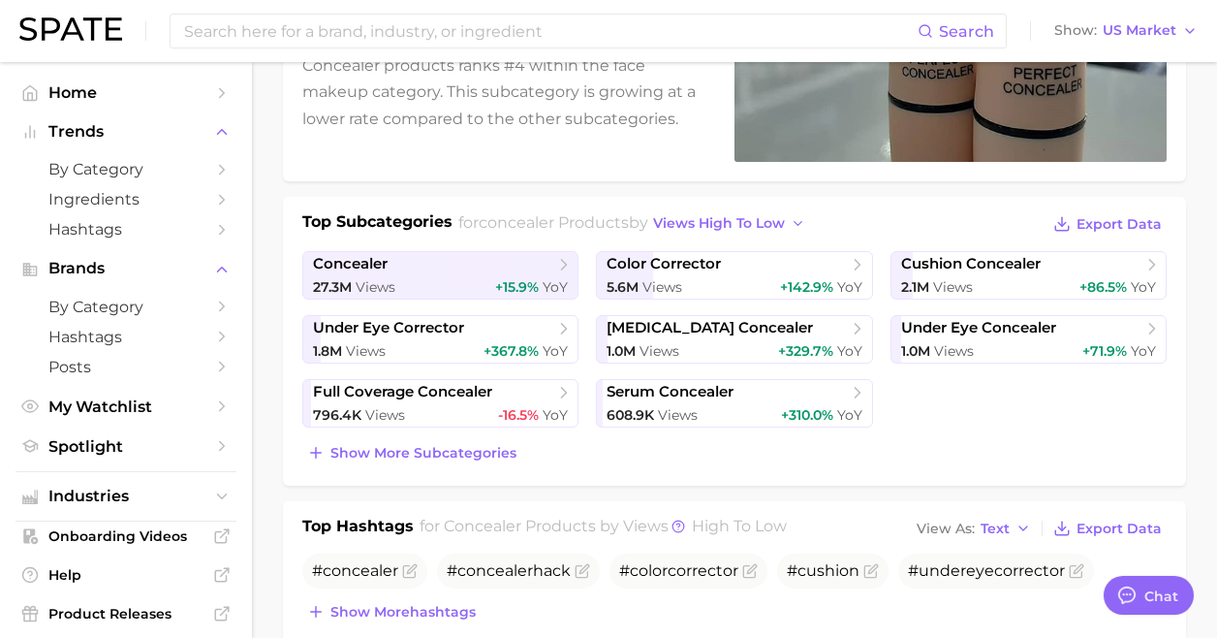
scroll to position [0, 0]
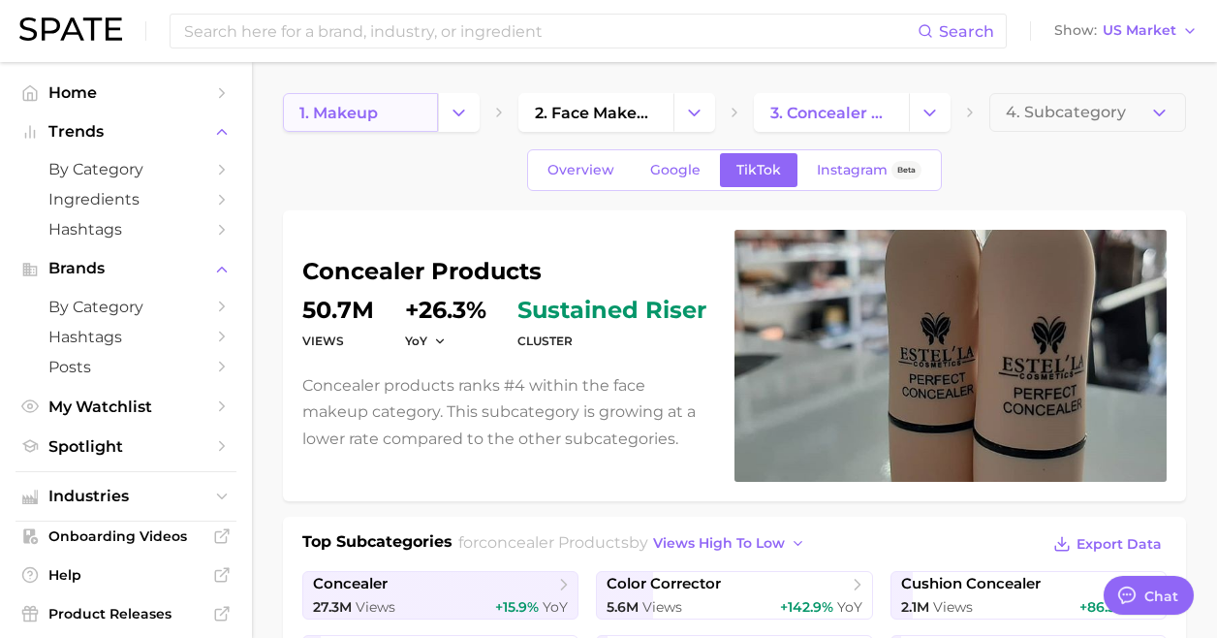
click at [418, 110] on link "1. makeup" at bounding box center [360, 112] width 155 height 39
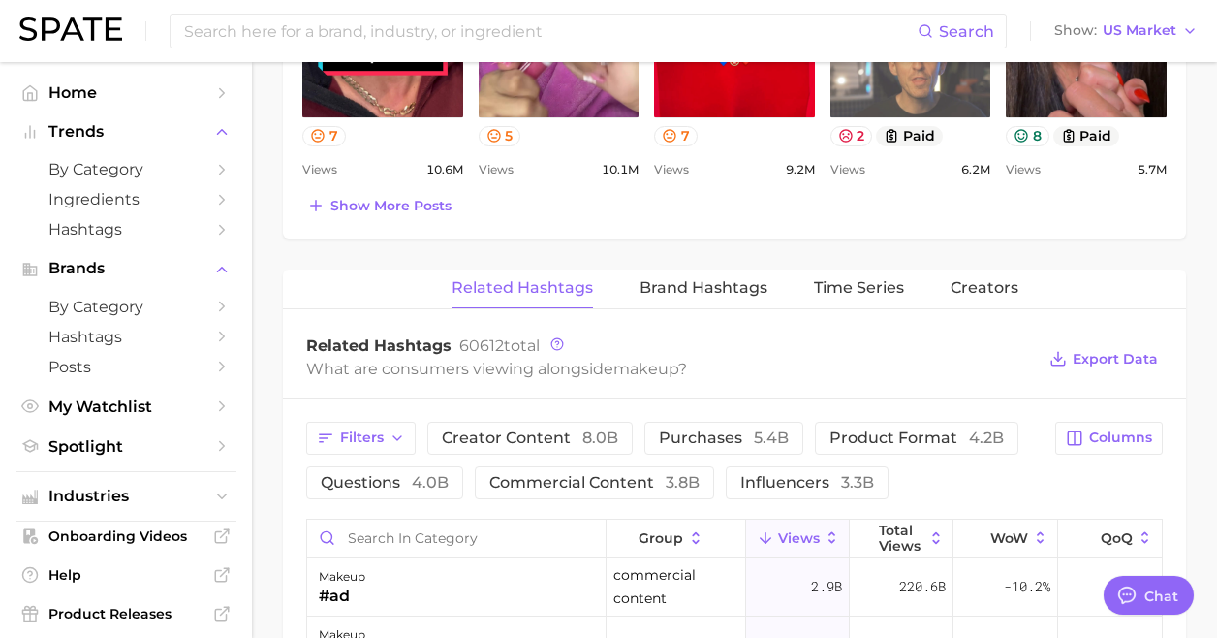
scroll to position [1405, 0]
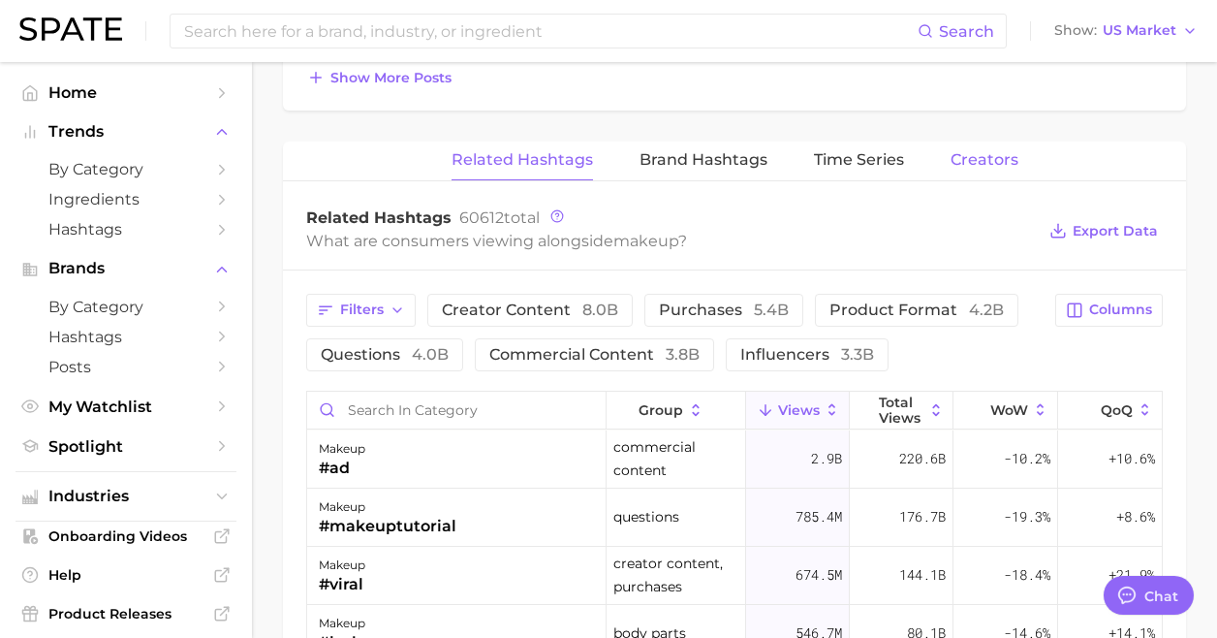
click at [968, 166] on span "Creators" at bounding box center [985, 159] width 68 height 17
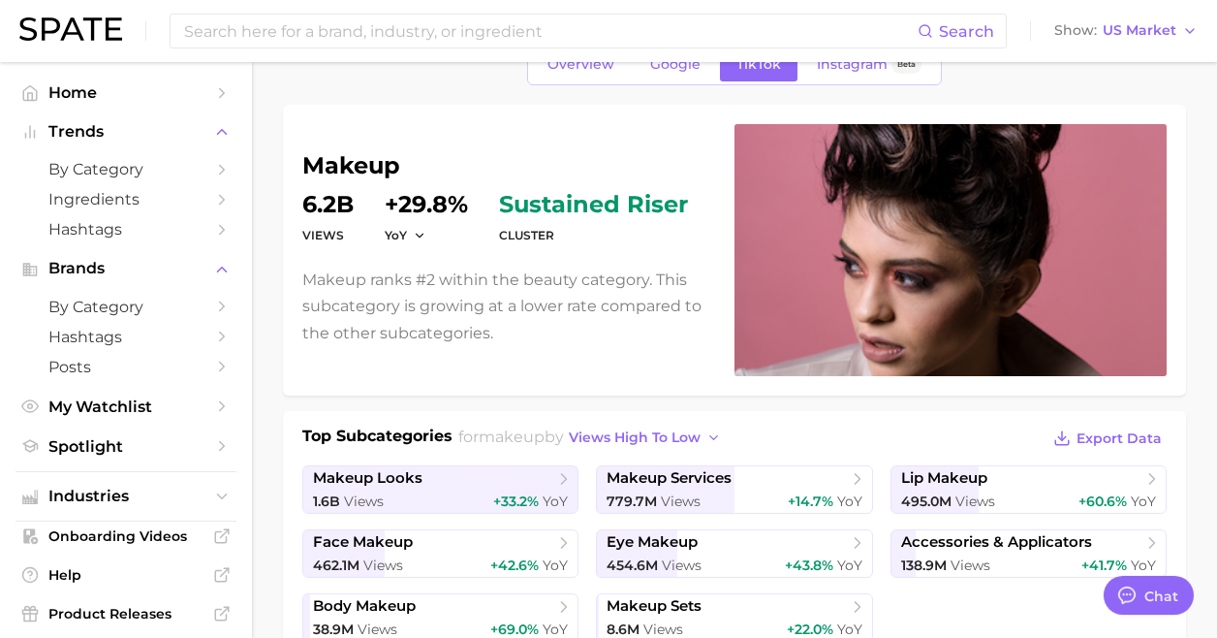
scroll to position [0, 0]
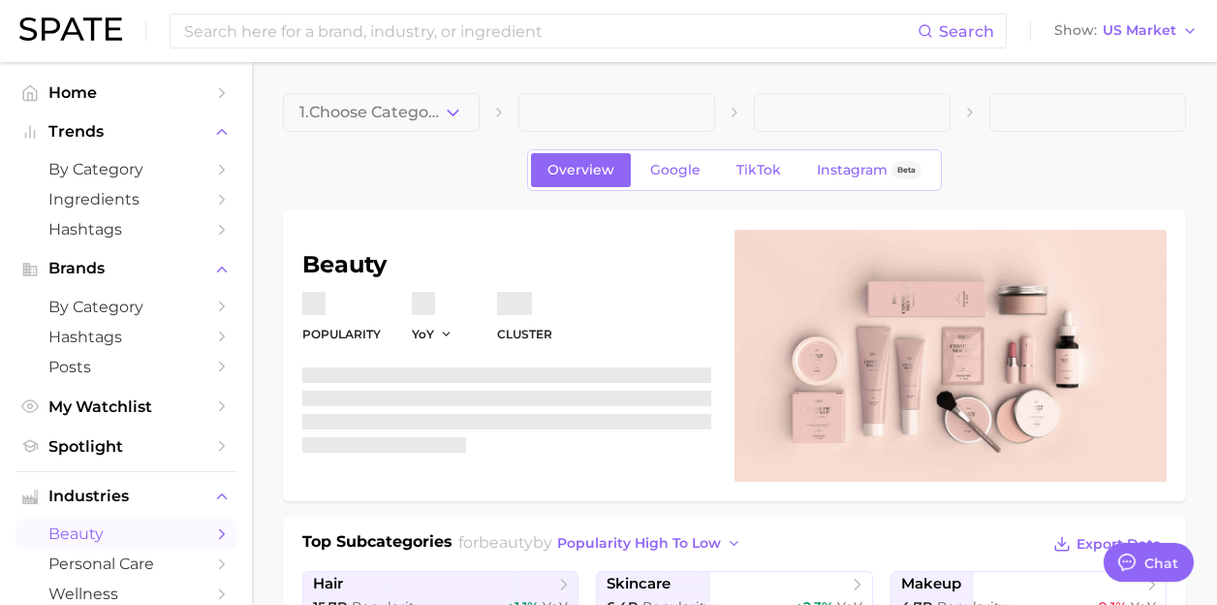
type textarea "x"
